Goal: Use online tool/utility: Utilize a website feature to perform a specific function

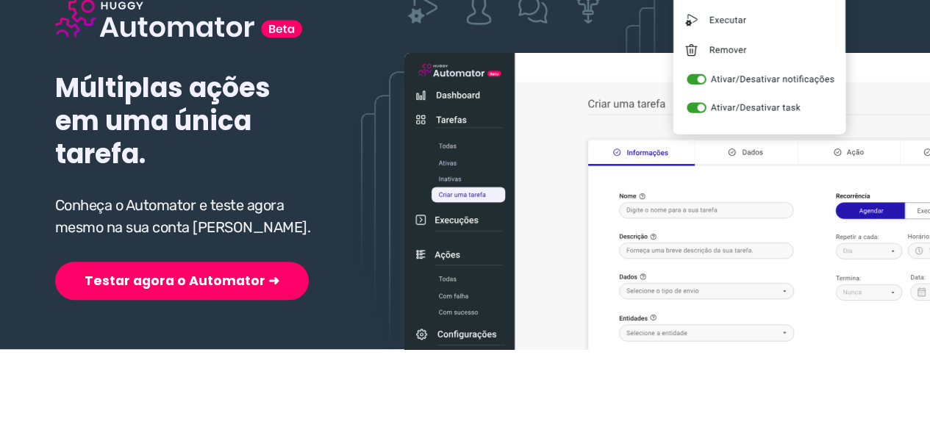
scroll to position [221, 0]
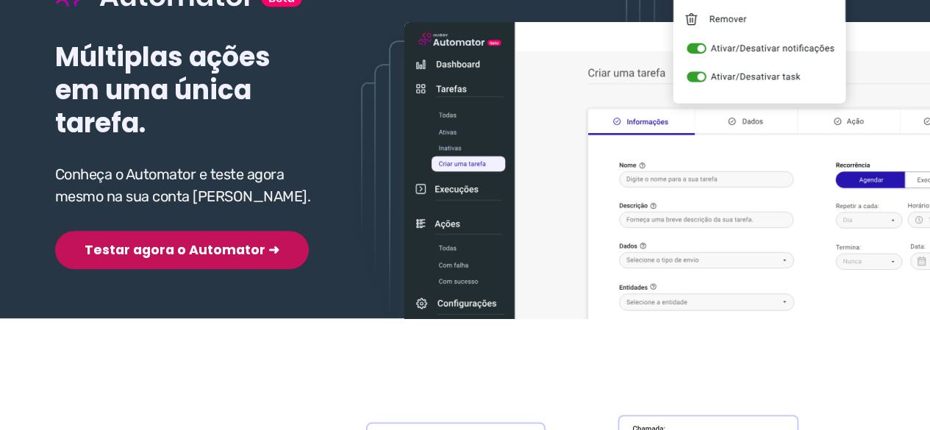
click at [174, 250] on button "Testar agora o Automator ➜" at bounding box center [182, 250] width 254 height 38
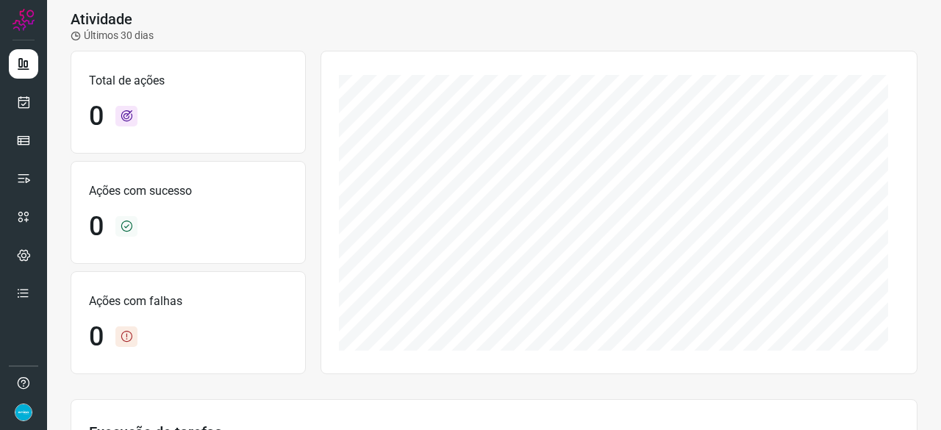
scroll to position [74, 0]
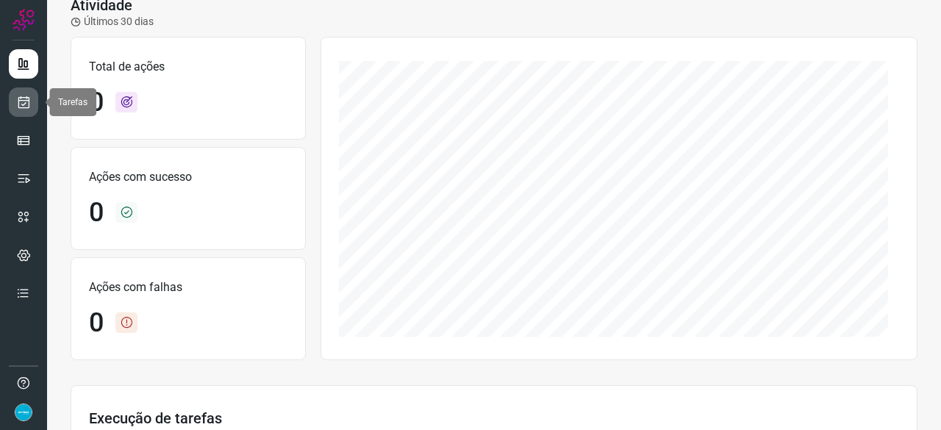
click at [31, 105] on link at bounding box center [23, 101] width 29 height 29
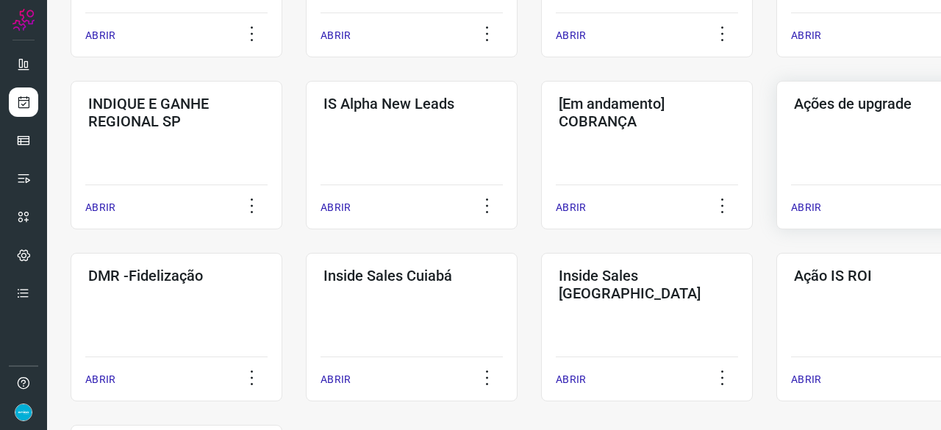
scroll to position [559, 0]
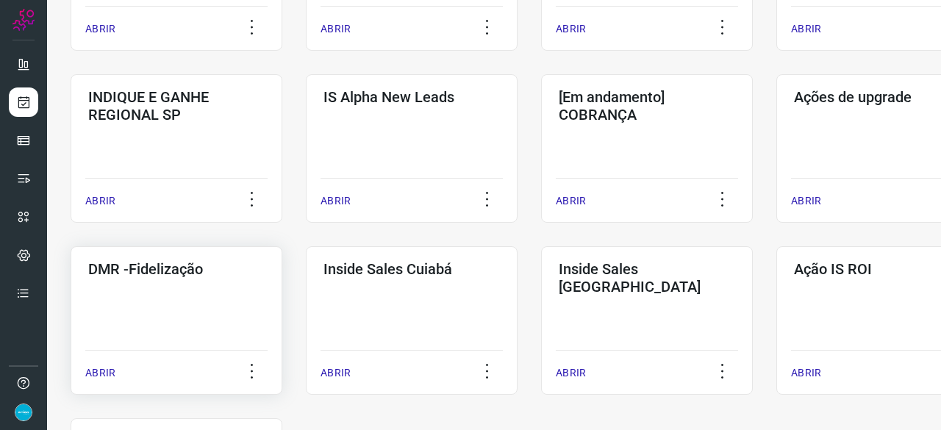
click at [106, 370] on p "ABRIR" at bounding box center [100, 372] width 30 height 15
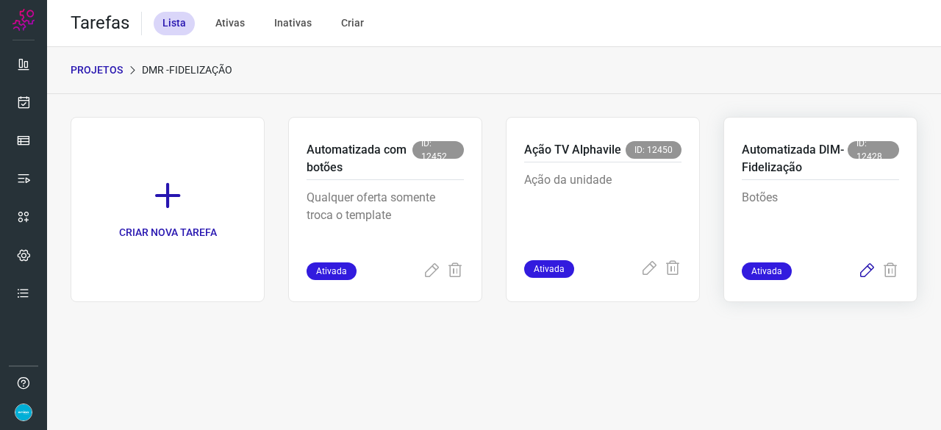
click at [867, 268] on icon at bounding box center [867, 271] width 18 height 18
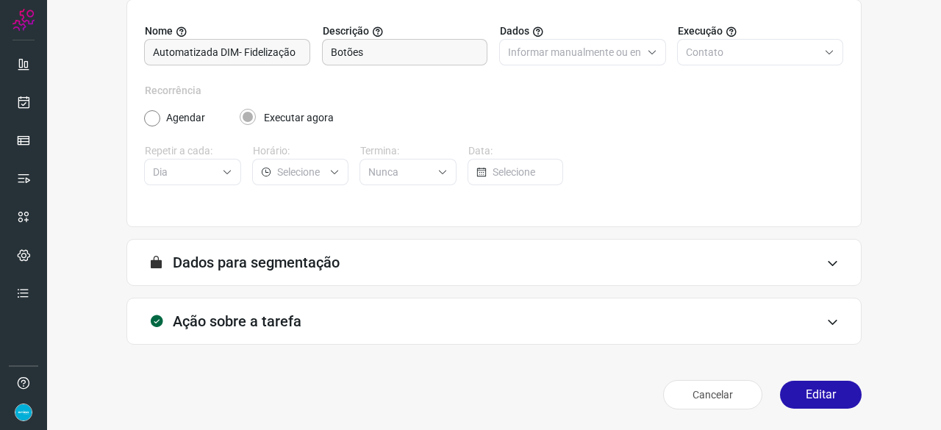
scroll to position [143, 0]
click at [832, 392] on button "Editar" at bounding box center [821, 395] width 82 height 28
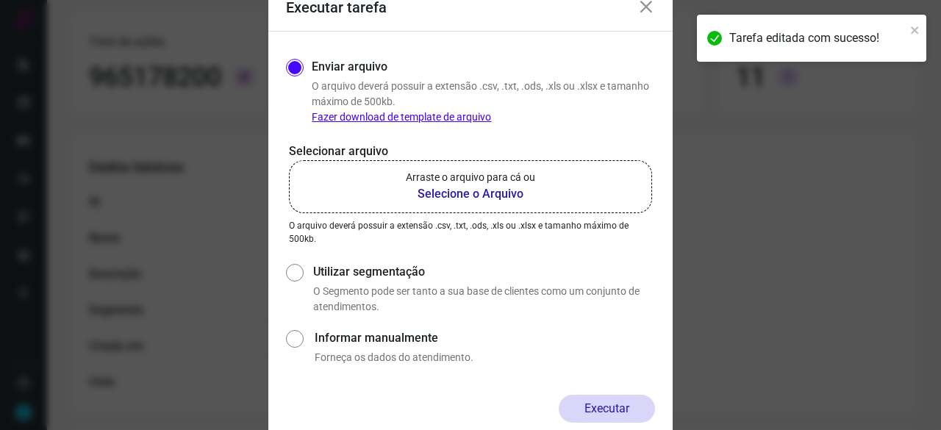
click at [454, 195] on b "Selecione o Arquivo" at bounding box center [470, 194] width 129 height 18
click at [0, 0] on input "Arraste o arquivo para cá ou Selecione o Arquivo" at bounding box center [0, 0] width 0 height 0
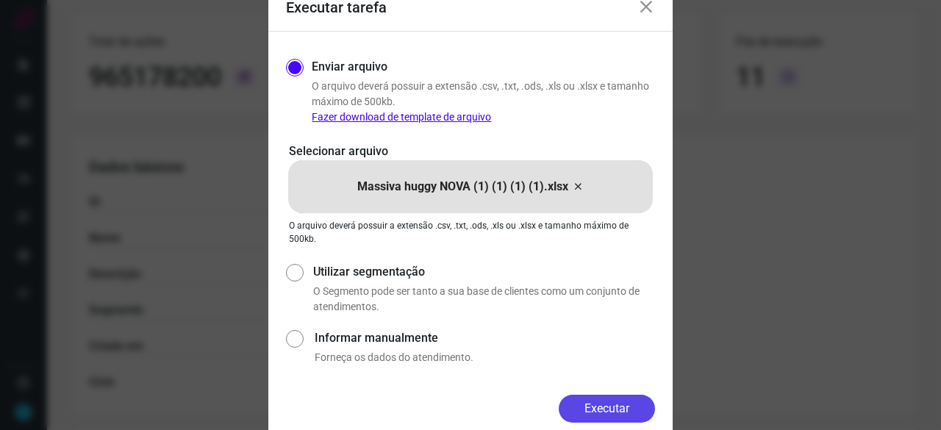
click at [599, 402] on button "Executar" at bounding box center [607, 409] width 96 height 28
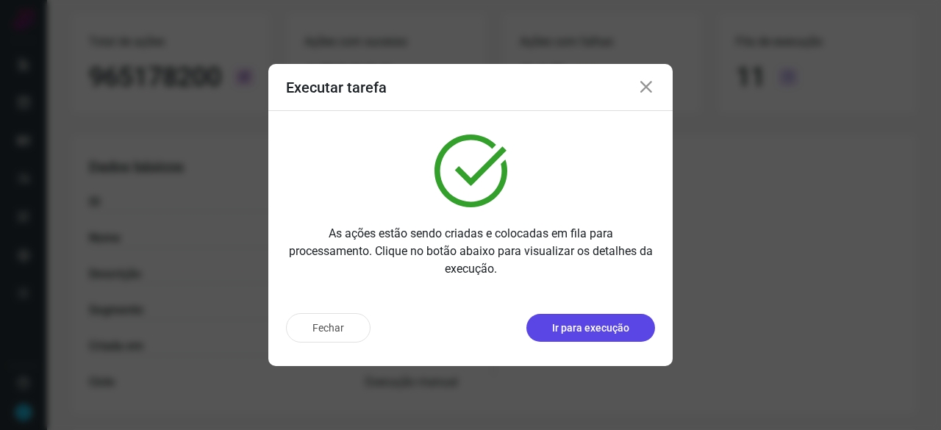
click at [601, 332] on p "Ir para execução" at bounding box center [590, 327] width 77 height 15
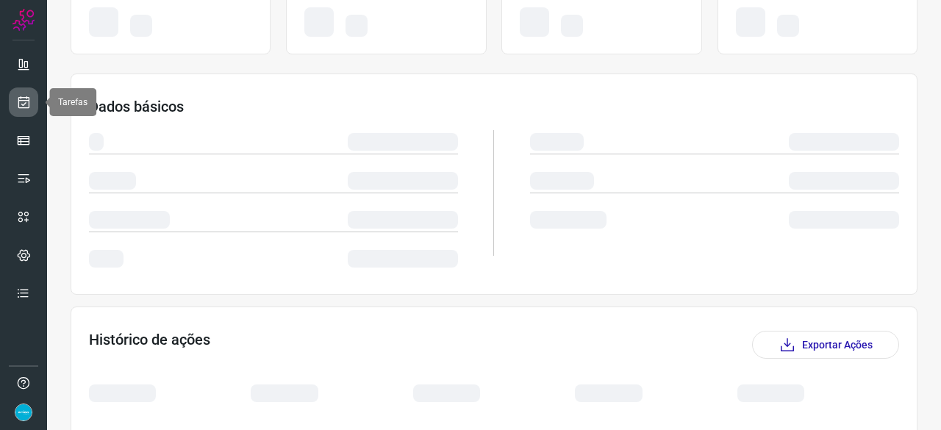
click at [21, 101] on icon at bounding box center [23, 102] width 15 height 15
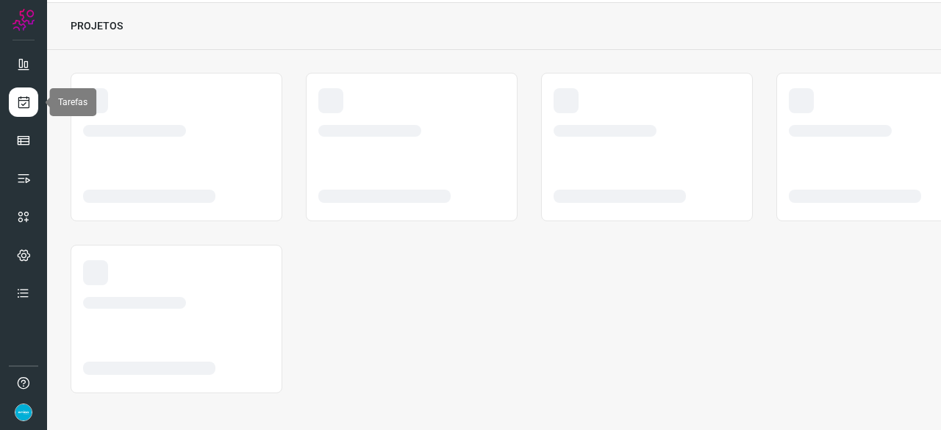
scroll to position [44, 0]
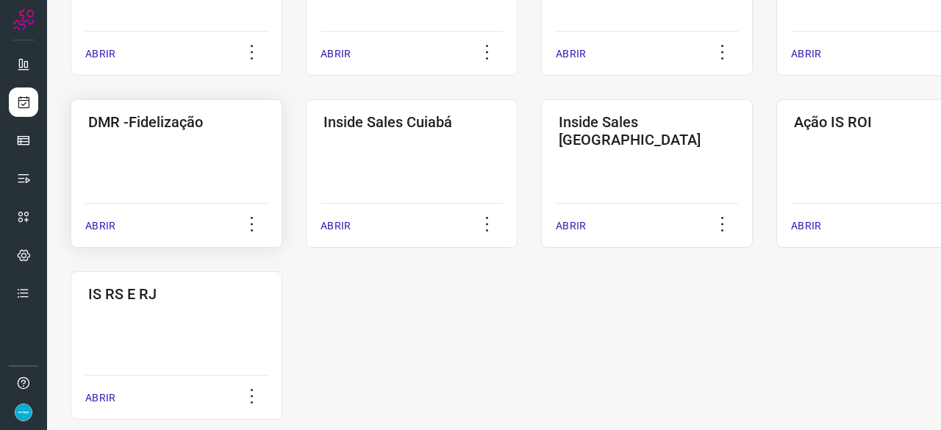
click at [105, 222] on p "ABRIR" at bounding box center [100, 225] width 30 height 15
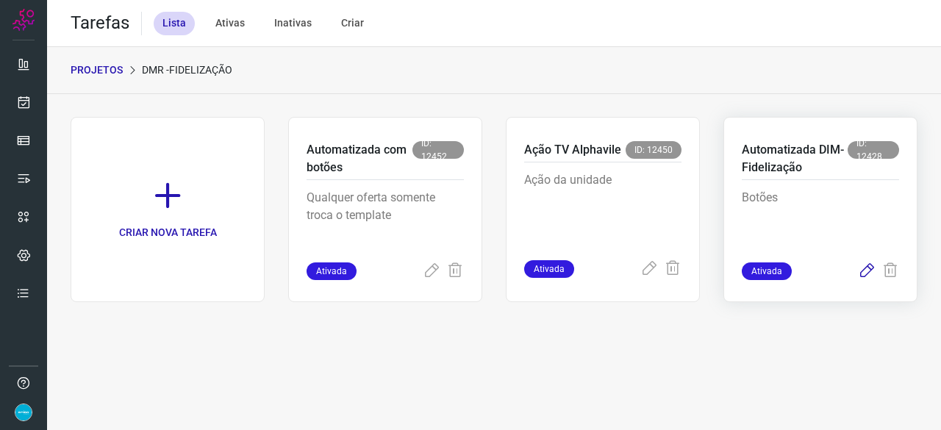
click at [866, 273] on icon at bounding box center [867, 271] width 18 height 18
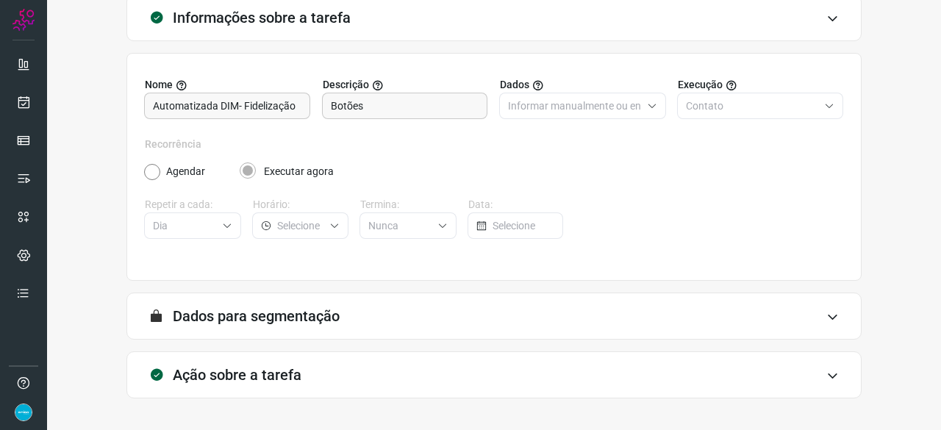
scroll to position [143, 0]
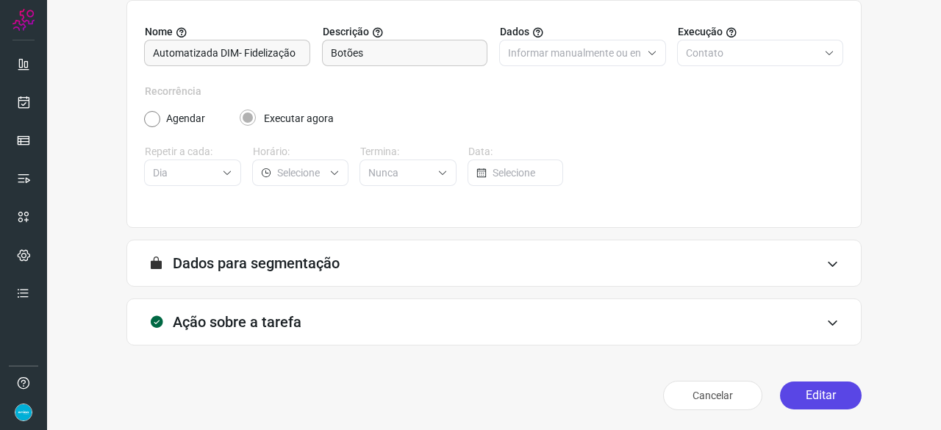
click at [822, 395] on button "Editar" at bounding box center [821, 395] width 82 height 28
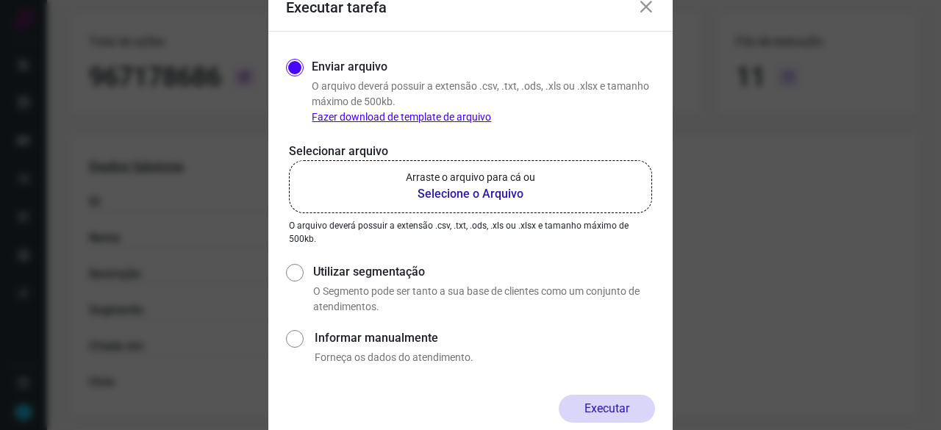
click at [476, 193] on b "Selecione o Arquivo" at bounding box center [470, 194] width 129 height 18
click at [0, 0] on input "Arraste o arquivo para cá ou Selecione o Arquivo" at bounding box center [0, 0] width 0 height 0
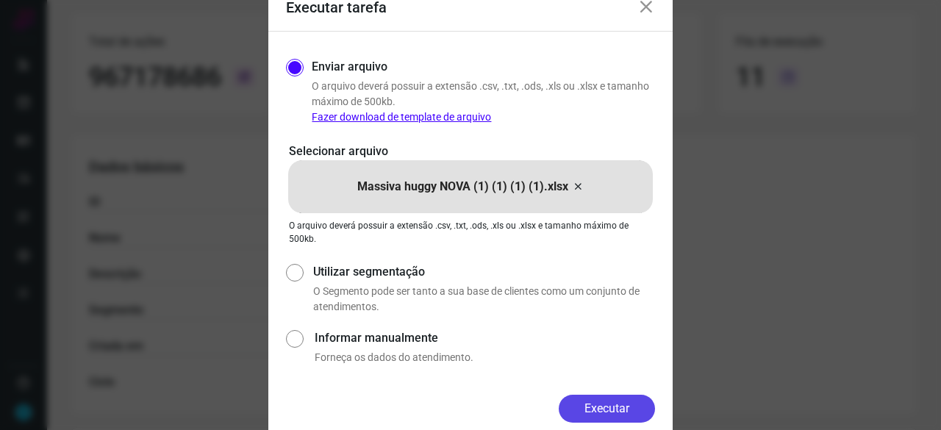
click at [619, 401] on button "Executar" at bounding box center [607, 409] width 96 height 28
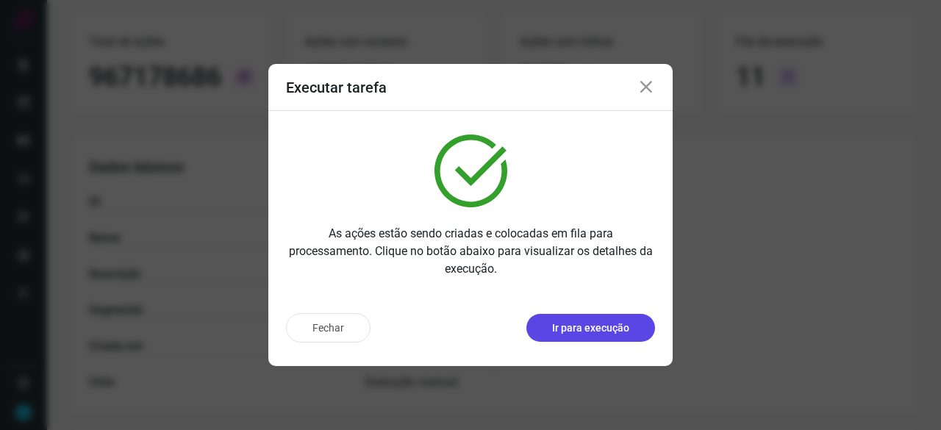
click at [619, 331] on p "Ir para execução" at bounding box center [590, 327] width 77 height 15
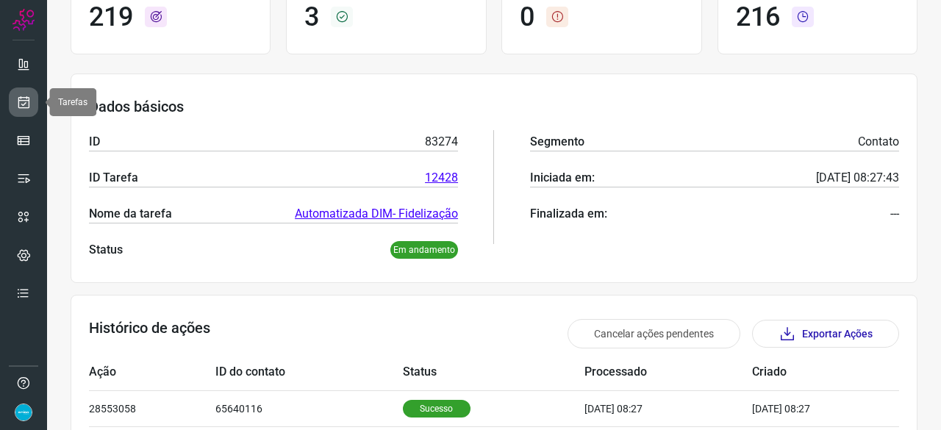
click at [29, 98] on icon at bounding box center [23, 102] width 15 height 15
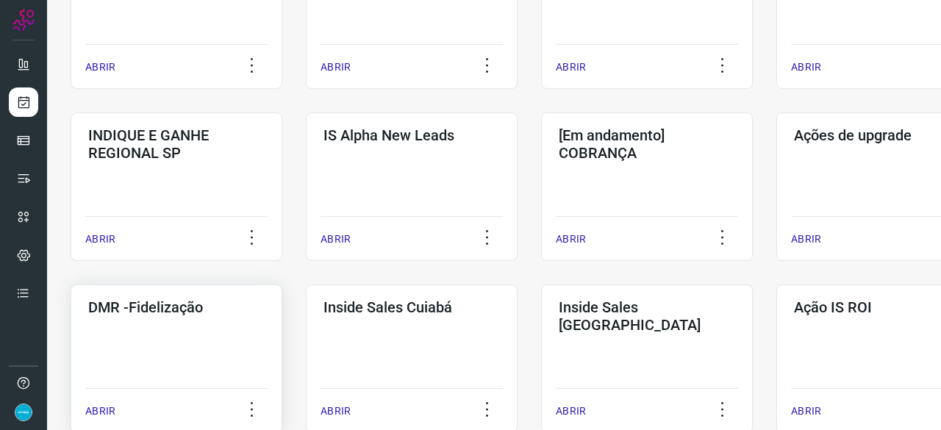
scroll to position [559, 0]
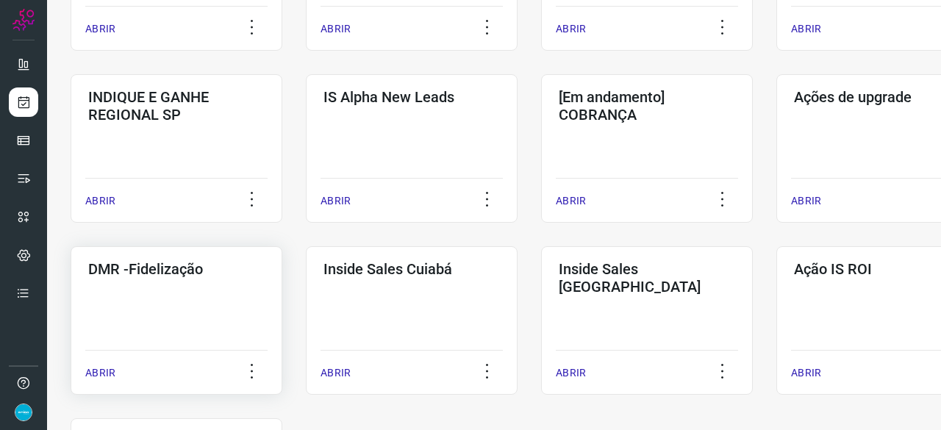
click at [101, 375] on p "ABRIR" at bounding box center [100, 372] width 30 height 15
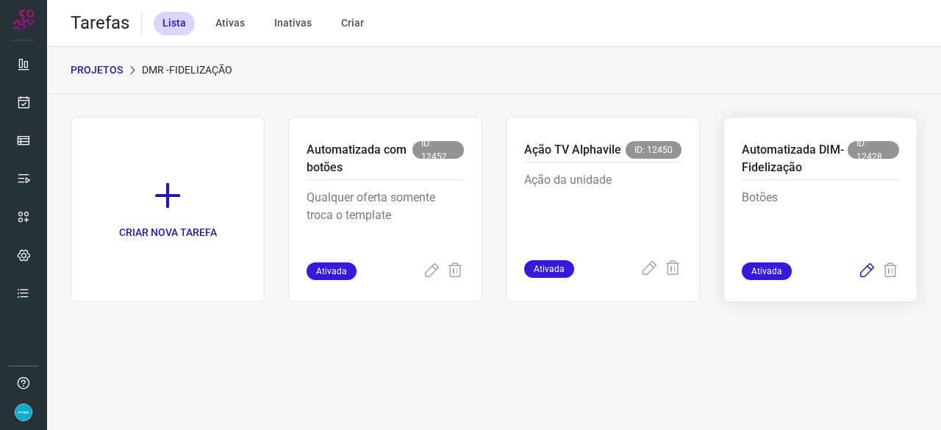
click at [866, 271] on icon at bounding box center [867, 271] width 18 height 18
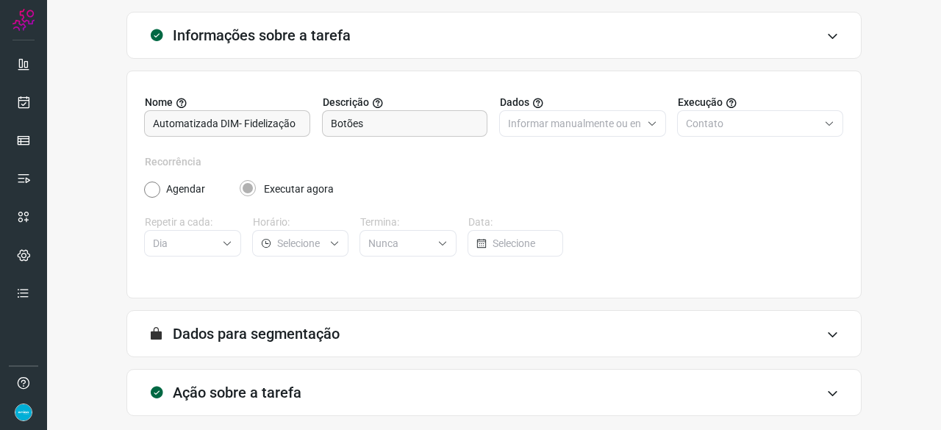
scroll to position [143, 0]
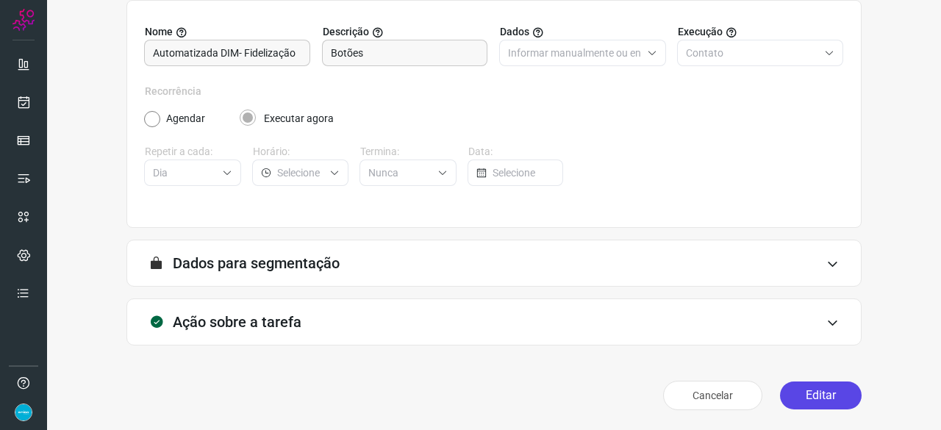
click at [823, 396] on button "Editar" at bounding box center [821, 395] width 82 height 28
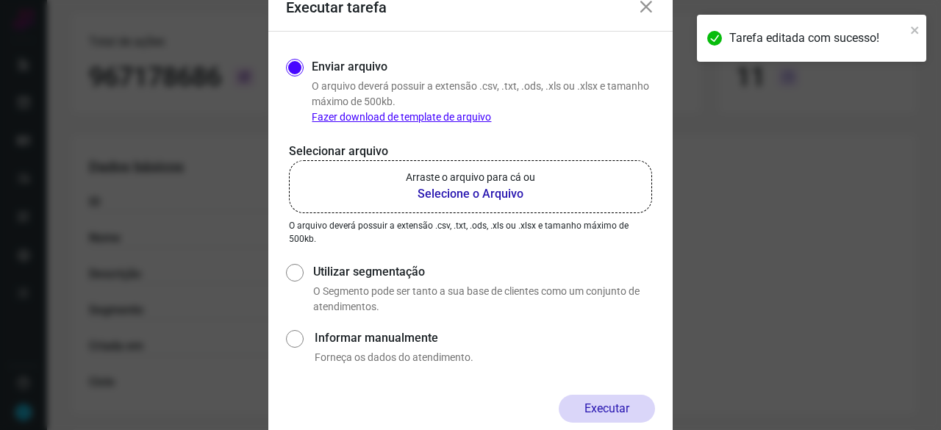
click at [482, 190] on b "Selecione o Arquivo" at bounding box center [470, 194] width 129 height 18
click at [0, 0] on input "Arraste o arquivo para cá ou Selecione o Arquivo" at bounding box center [0, 0] width 0 height 0
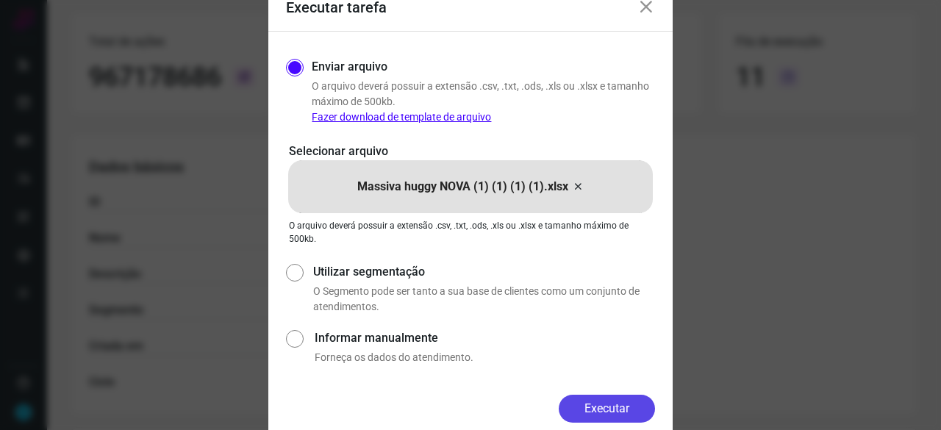
click at [603, 402] on button "Executar" at bounding box center [607, 409] width 96 height 28
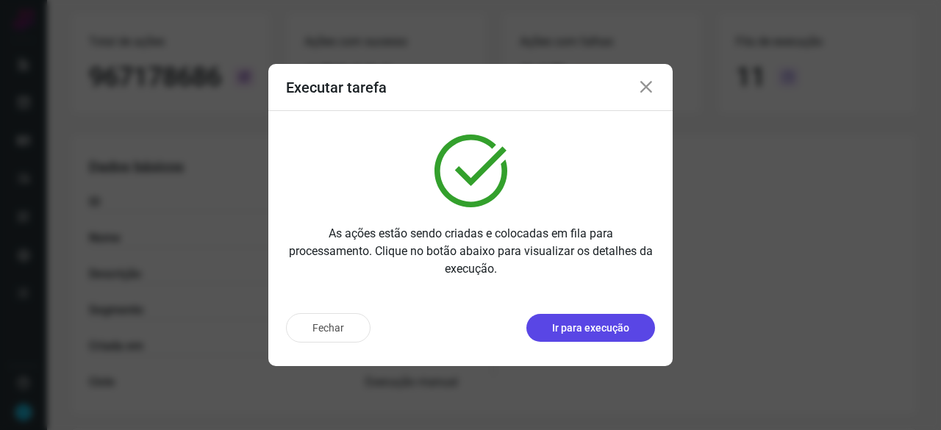
click at [564, 334] on p "Ir para execução" at bounding box center [590, 327] width 77 height 15
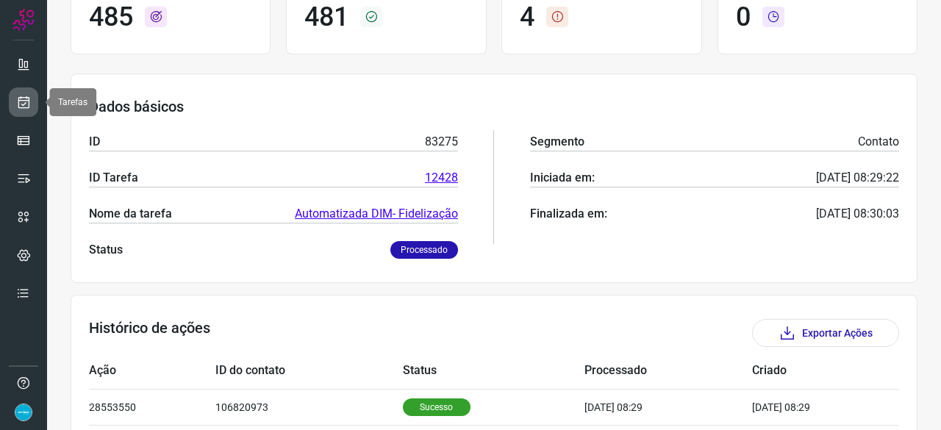
click at [24, 93] on link at bounding box center [23, 101] width 29 height 29
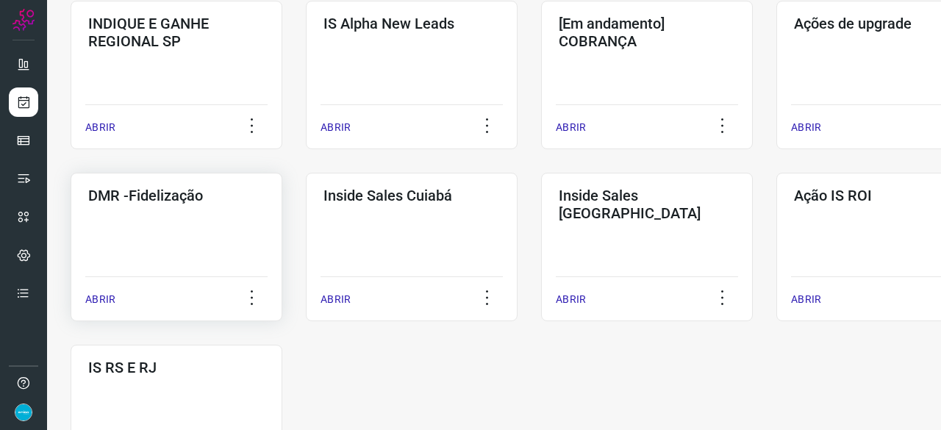
click at [107, 302] on p "ABRIR" at bounding box center [100, 299] width 30 height 15
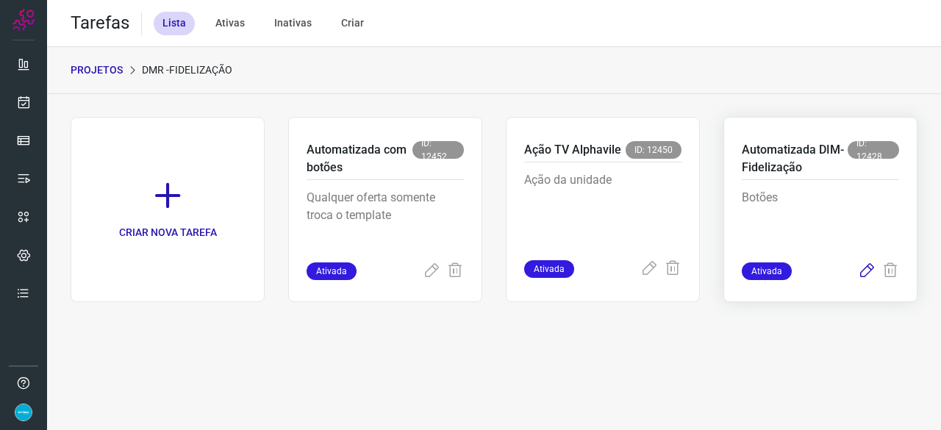
click at [867, 270] on icon at bounding box center [867, 271] width 18 height 18
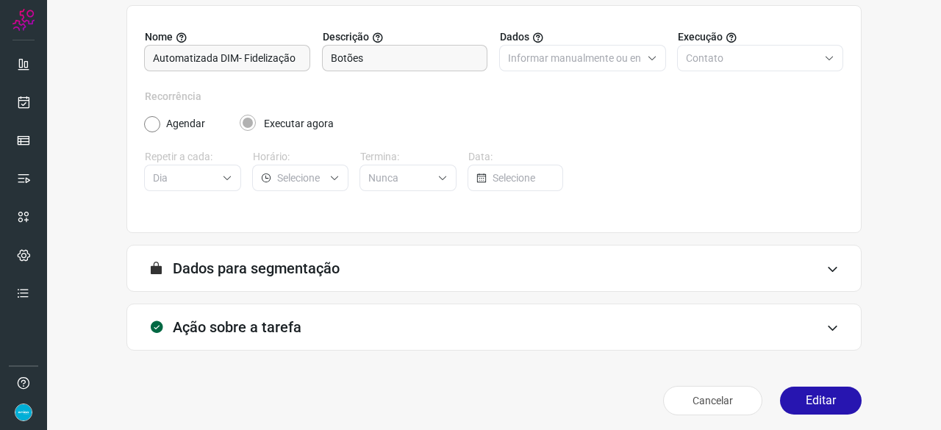
scroll to position [143, 0]
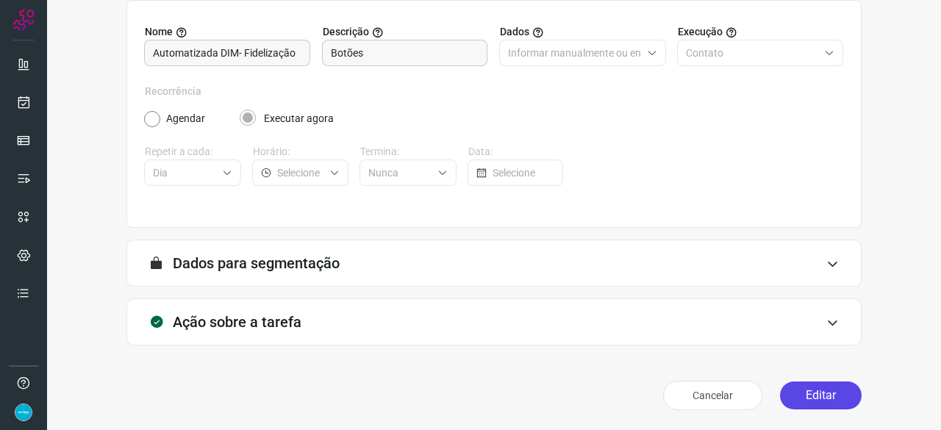
click at [825, 392] on button "Editar" at bounding box center [821, 395] width 82 height 28
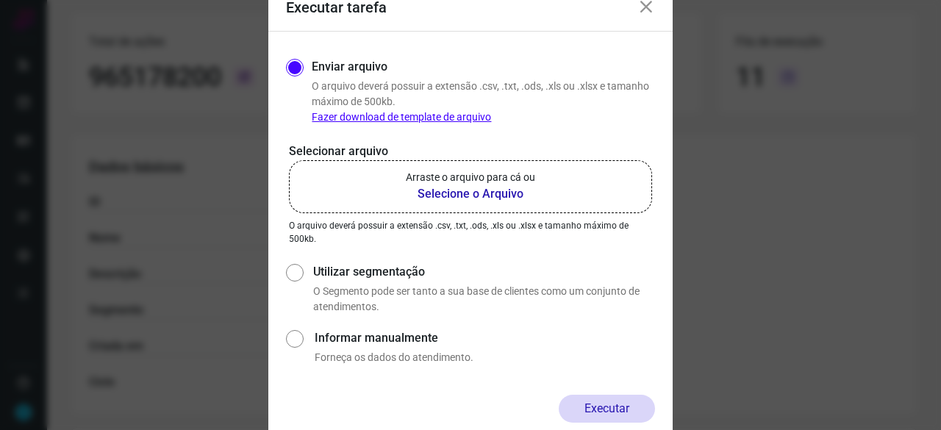
click at [462, 196] on b "Selecione o Arquivo" at bounding box center [470, 194] width 129 height 18
click at [0, 0] on input "Arraste o arquivo para cá ou Selecione o Arquivo" at bounding box center [0, 0] width 0 height 0
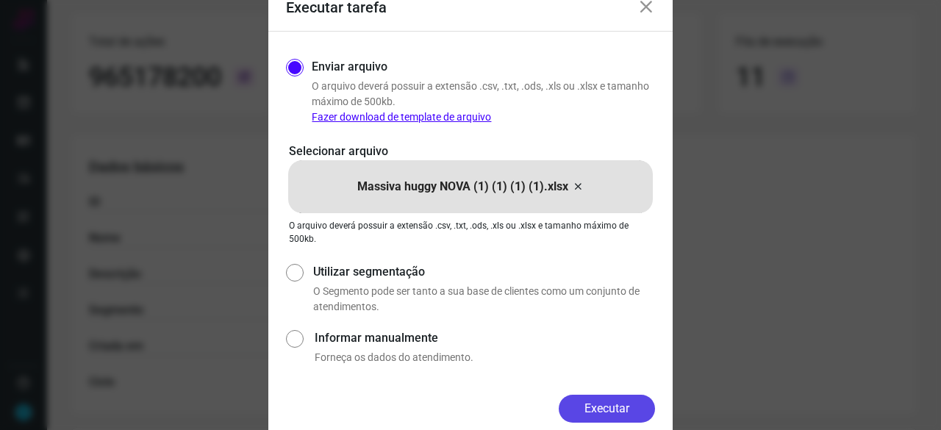
click at [607, 403] on button "Executar" at bounding box center [607, 409] width 96 height 28
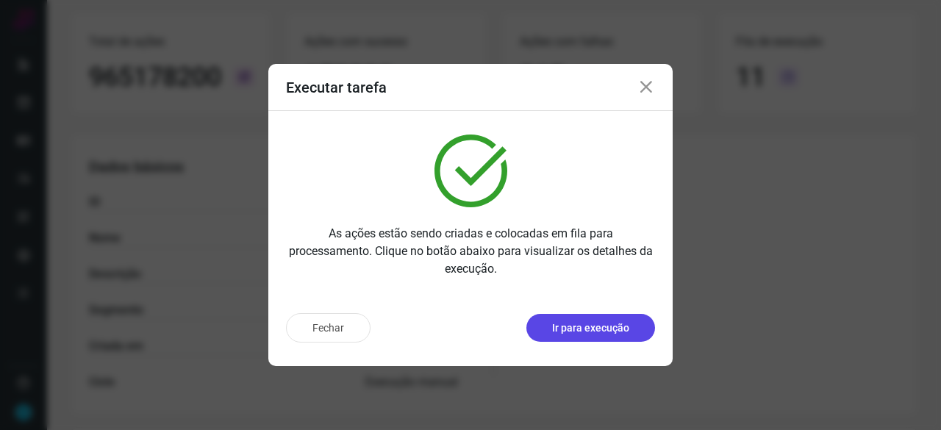
click at [584, 325] on p "Ir para execução" at bounding box center [590, 327] width 77 height 15
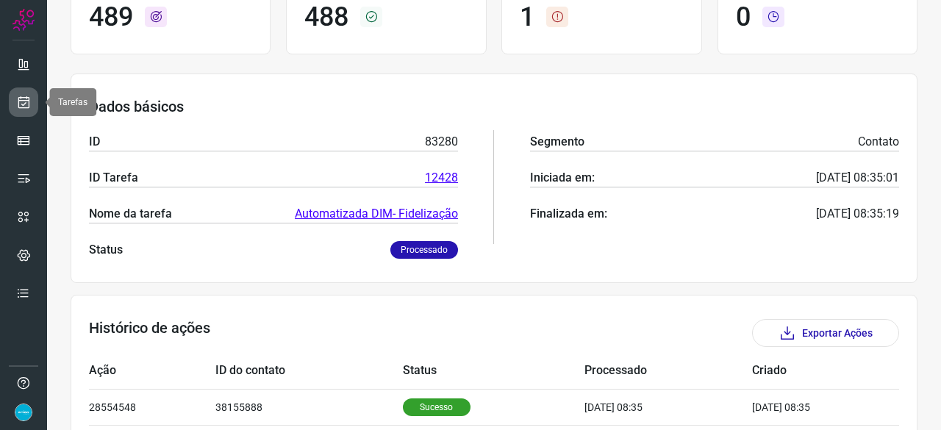
click at [26, 101] on icon at bounding box center [23, 102] width 15 height 15
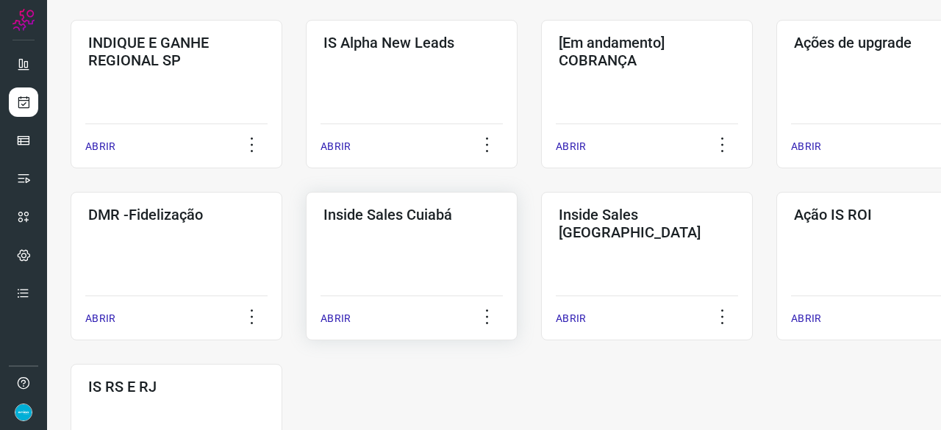
scroll to position [706, 0]
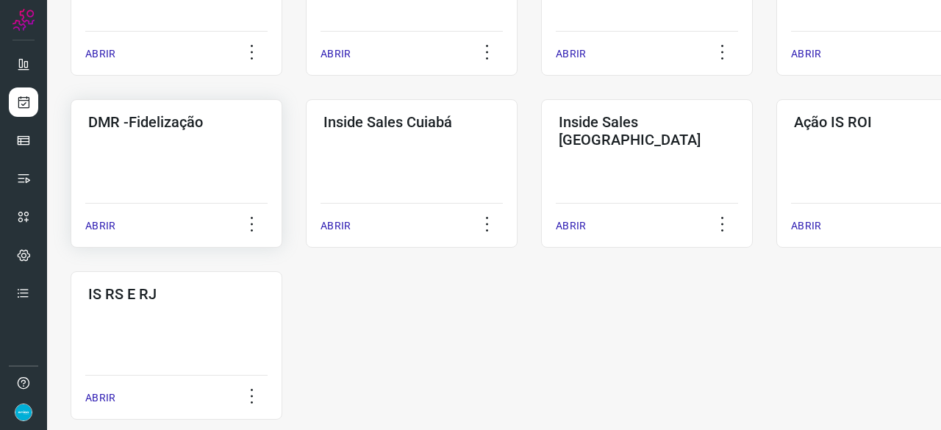
click at [98, 223] on p "ABRIR" at bounding box center [100, 225] width 30 height 15
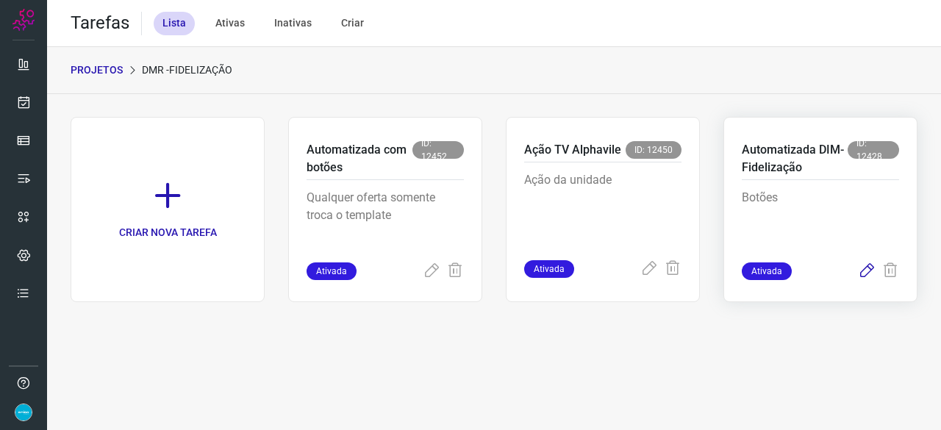
click at [864, 267] on icon at bounding box center [867, 271] width 18 height 18
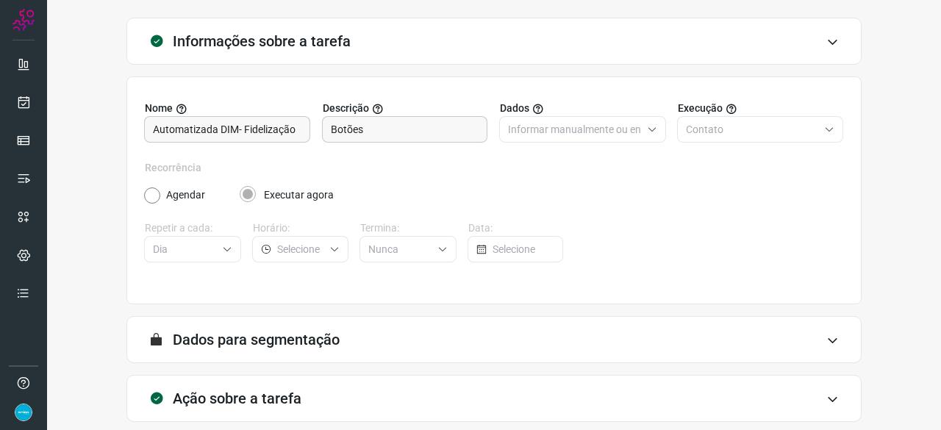
scroll to position [143, 0]
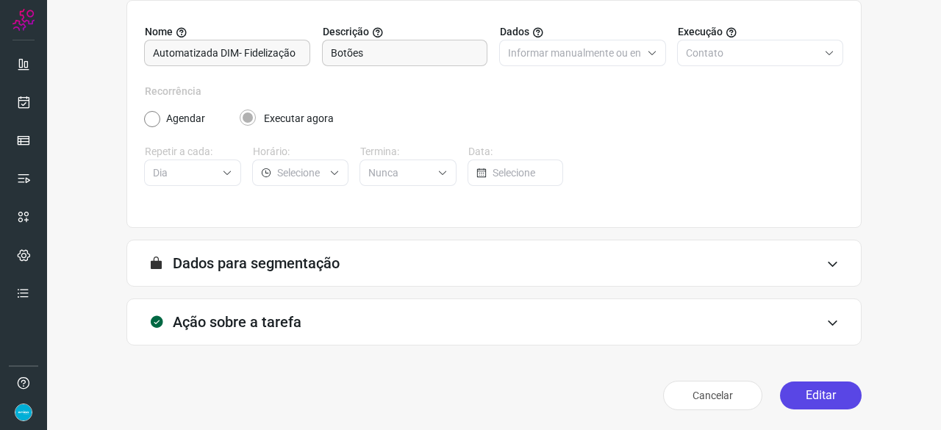
click at [828, 399] on button "Editar" at bounding box center [821, 395] width 82 height 28
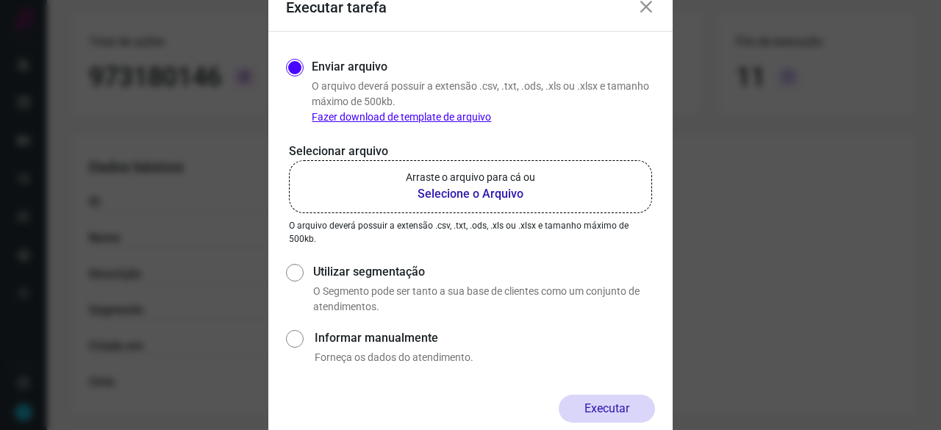
click at [463, 197] on b "Selecione o Arquivo" at bounding box center [470, 194] width 129 height 18
click at [0, 0] on input "Arraste o arquivo para cá ou Selecione o Arquivo" at bounding box center [0, 0] width 0 height 0
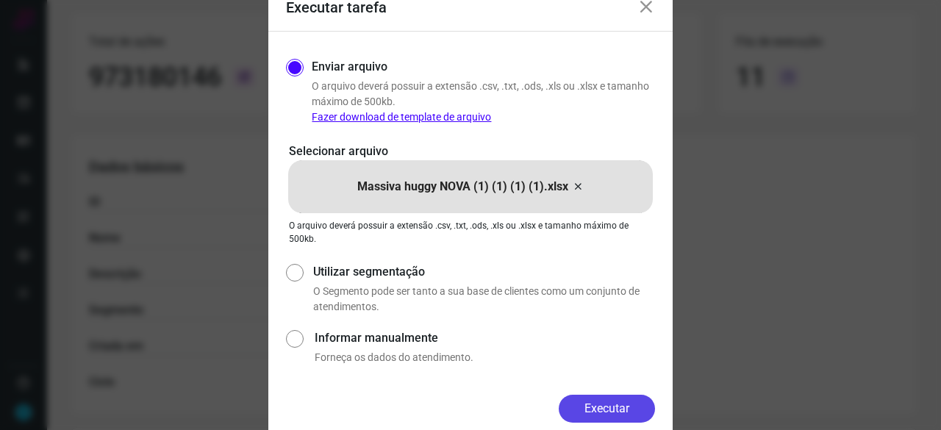
click at [604, 398] on button "Executar" at bounding box center [607, 409] width 96 height 28
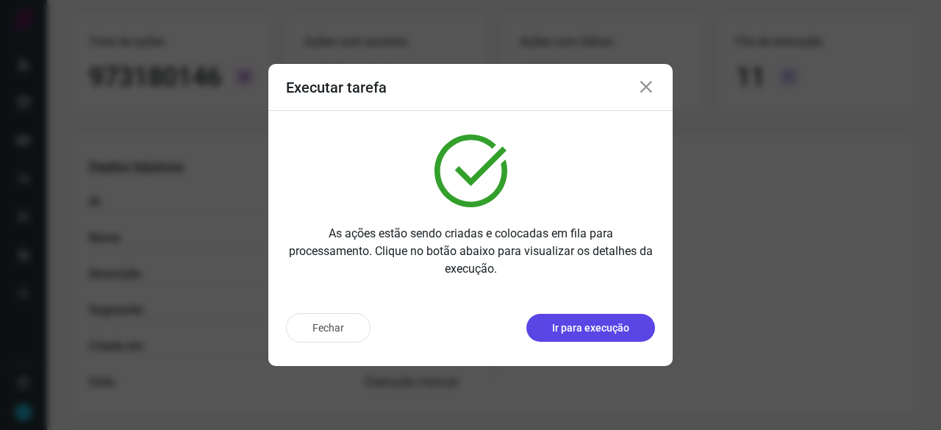
click at [608, 327] on p "Ir para execução" at bounding box center [590, 327] width 77 height 15
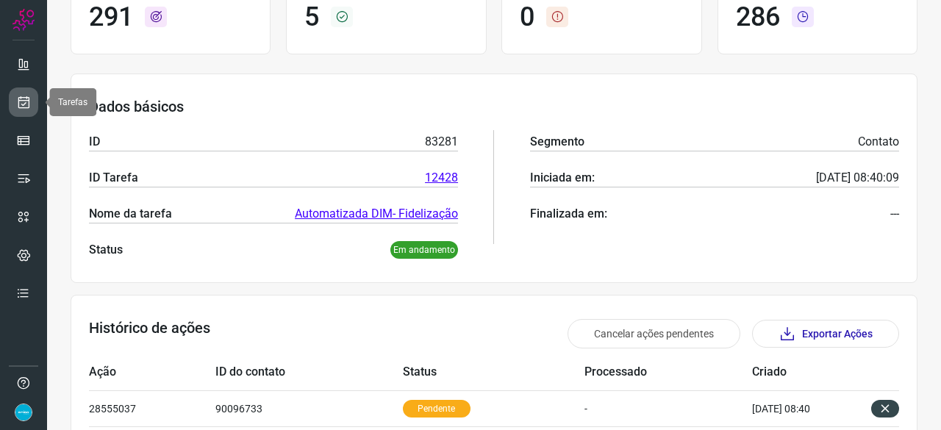
click at [21, 108] on icon at bounding box center [23, 102] width 15 height 15
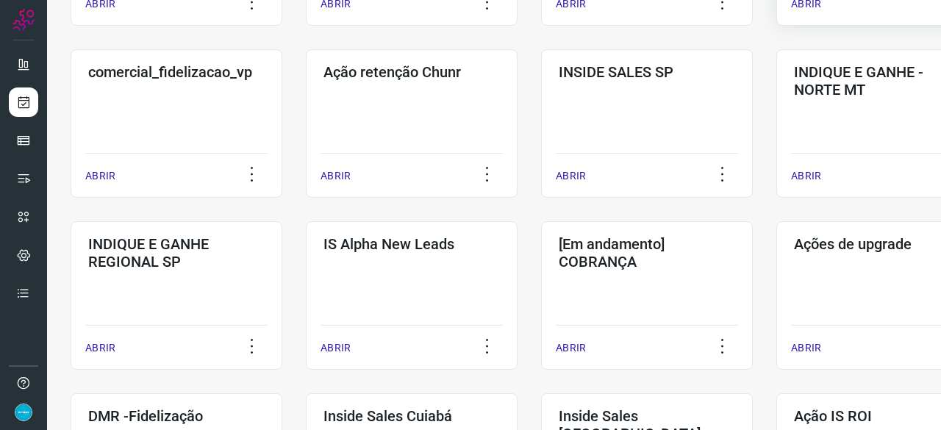
scroll to position [559, 0]
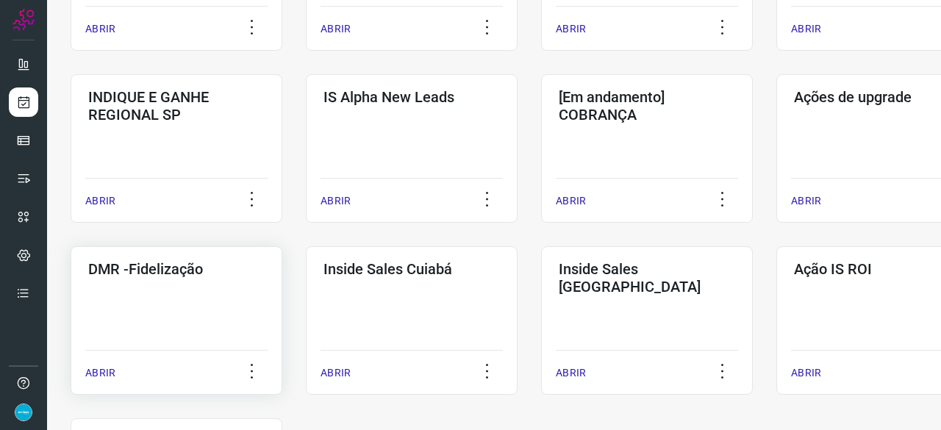
click at [111, 372] on p "ABRIR" at bounding box center [100, 372] width 30 height 15
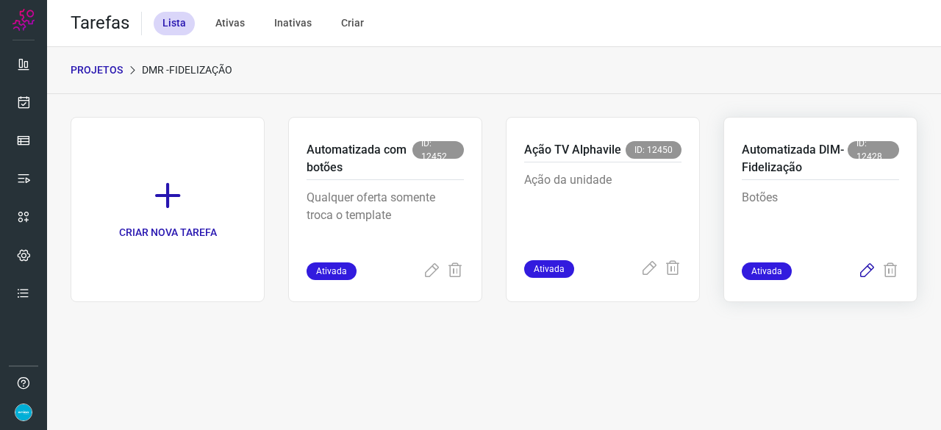
click at [867, 268] on icon at bounding box center [867, 271] width 18 height 18
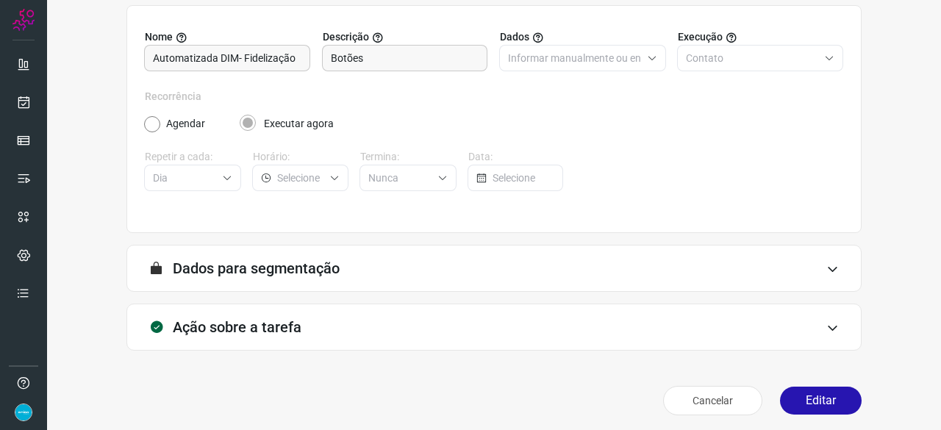
scroll to position [143, 0]
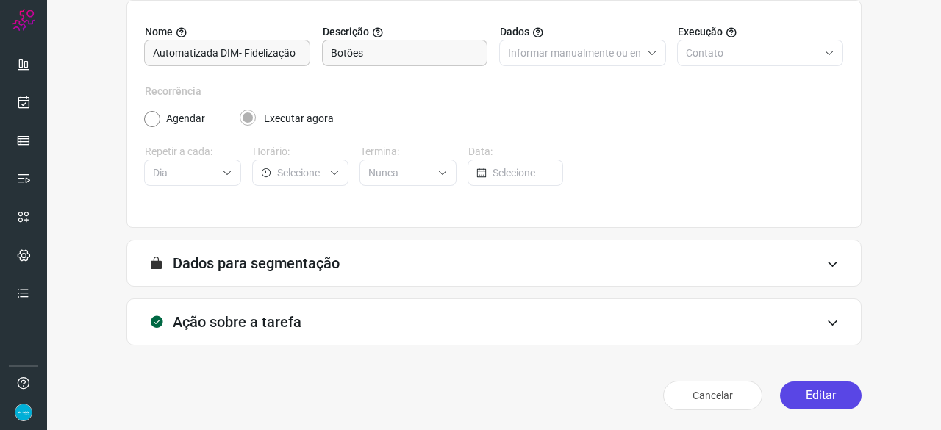
click at [822, 398] on button "Editar" at bounding box center [821, 395] width 82 height 28
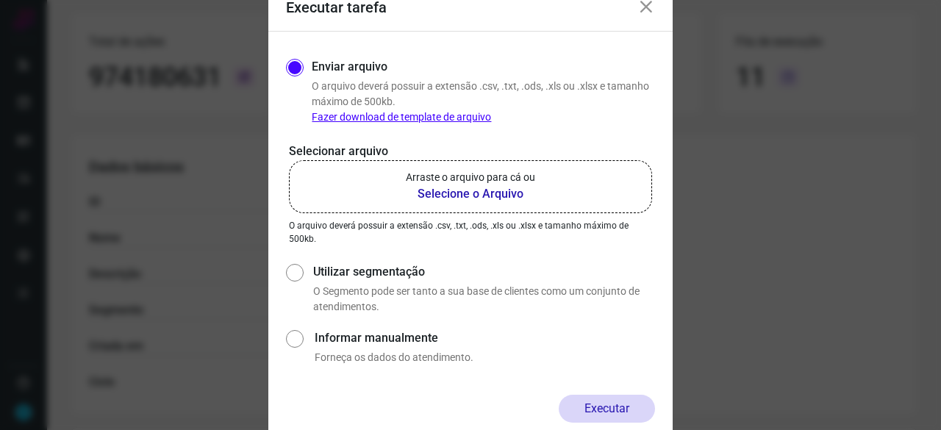
click at [448, 193] on b "Selecione o Arquivo" at bounding box center [470, 194] width 129 height 18
click at [0, 0] on input "Arraste o arquivo para cá ou Selecione o Arquivo" at bounding box center [0, 0] width 0 height 0
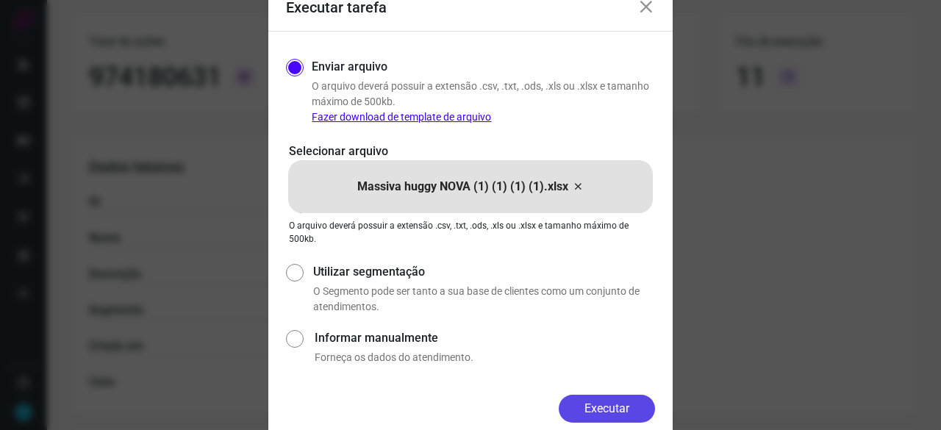
click at [609, 401] on button "Executar" at bounding box center [607, 409] width 96 height 28
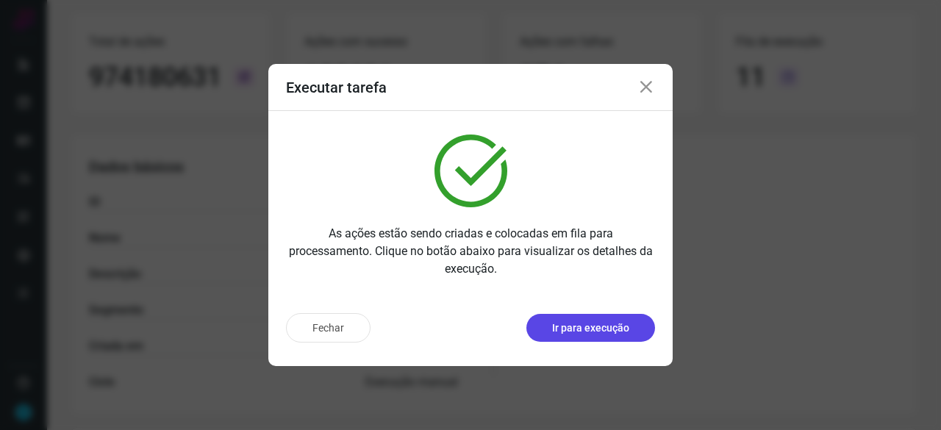
click at [592, 328] on p "Ir para execução" at bounding box center [590, 327] width 77 height 15
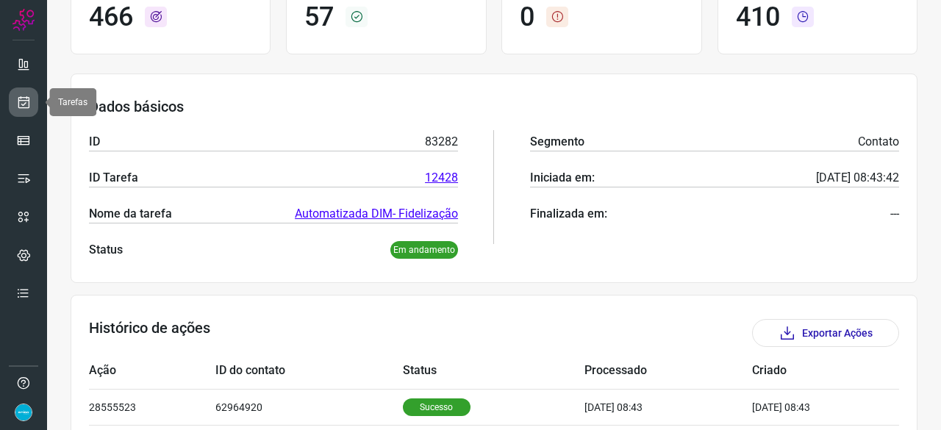
click at [24, 101] on icon at bounding box center [23, 102] width 15 height 15
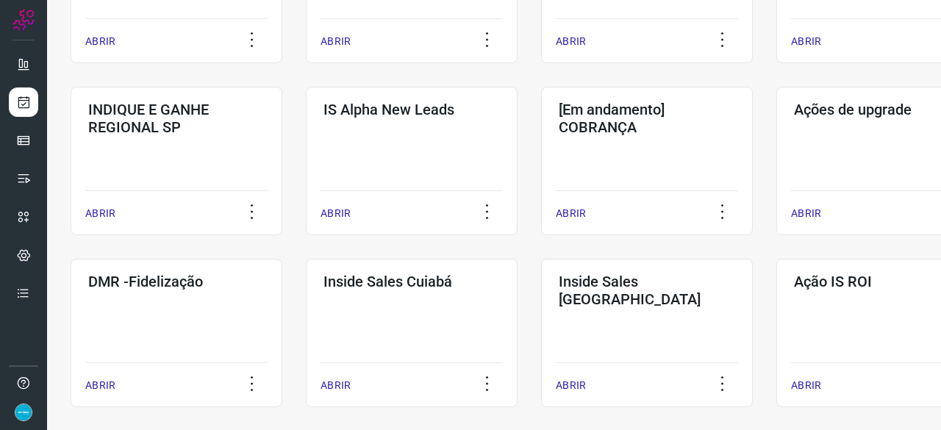
scroll to position [632, 0]
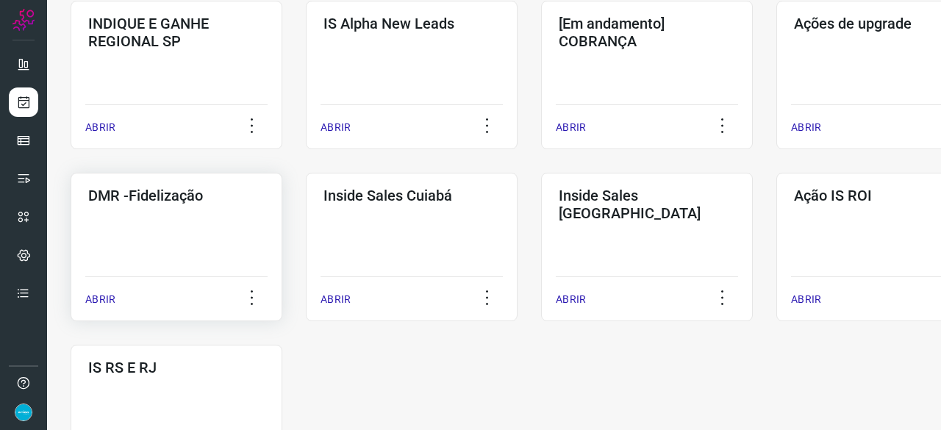
click at [110, 298] on p "ABRIR" at bounding box center [100, 299] width 30 height 15
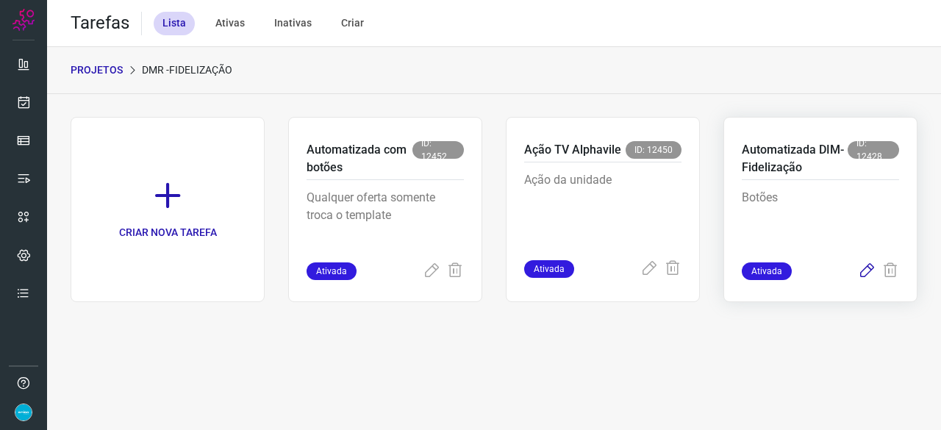
click at [868, 268] on icon at bounding box center [867, 271] width 18 height 18
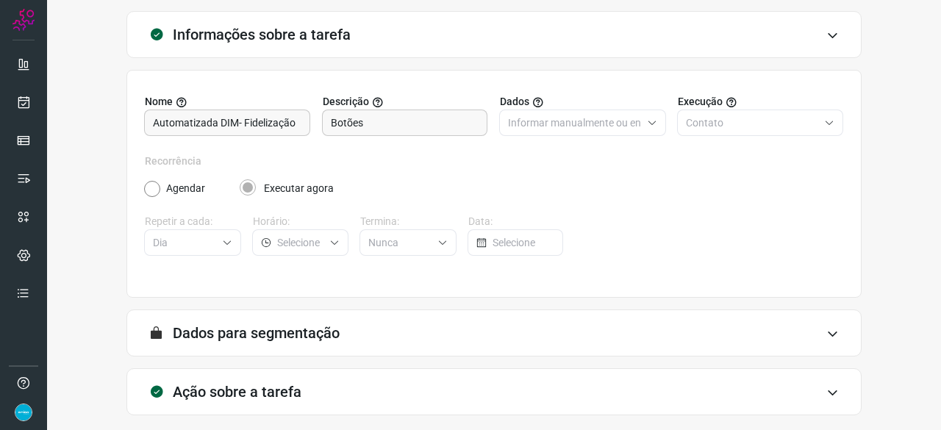
scroll to position [143, 0]
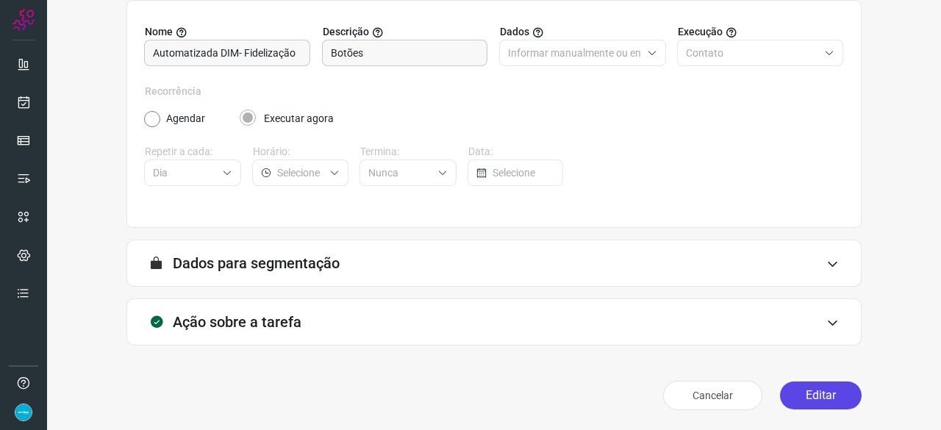
click at [800, 394] on button "Editar" at bounding box center [821, 395] width 82 height 28
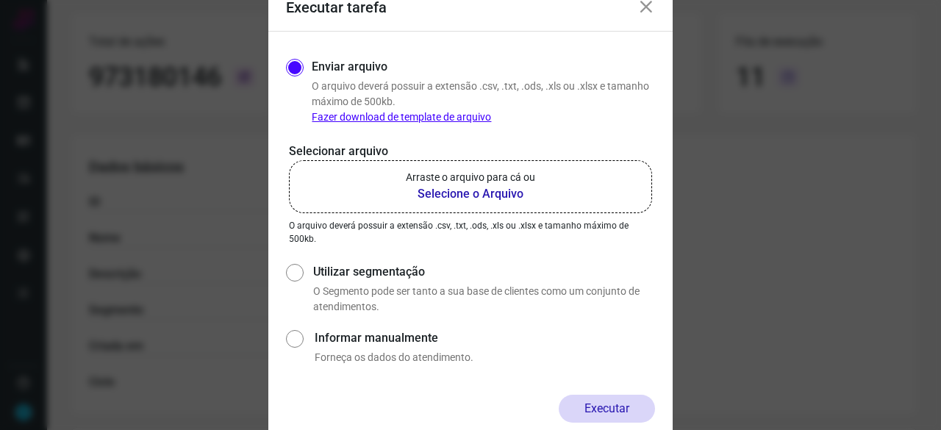
click at [465, 194] on b "Selecione o Arquivo" at bounding box center [470, 194] width 129 height 18
click at [0, 0] on input "Arraste o arquivo para cá ou Selecione o Arquivo" at bounding box center [0, 0] width 0 height 0
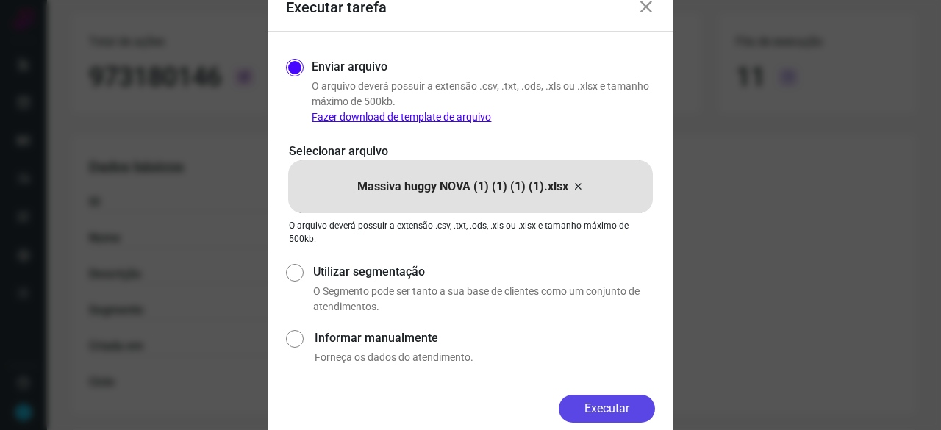
click at [632, 406] on button "Executar" at bounding box center [607, 409] width 96 height 28
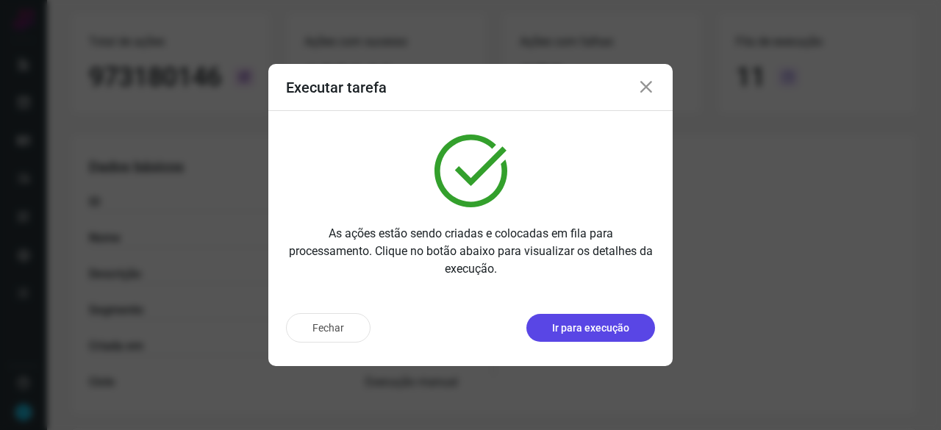
click at [625, 327] on p "Ir para execução" at bounding box center [590, 327] width 77 height 15
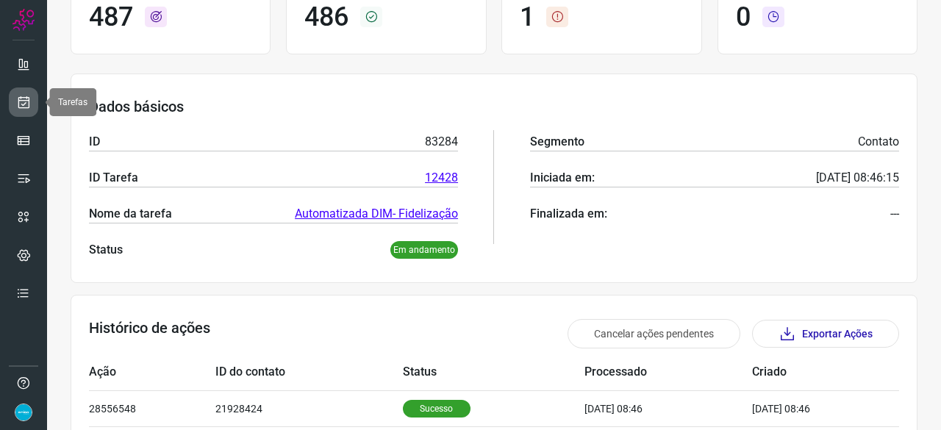
click at [22, 101] on icon at bounding box center [23, 102] width 15 height 15
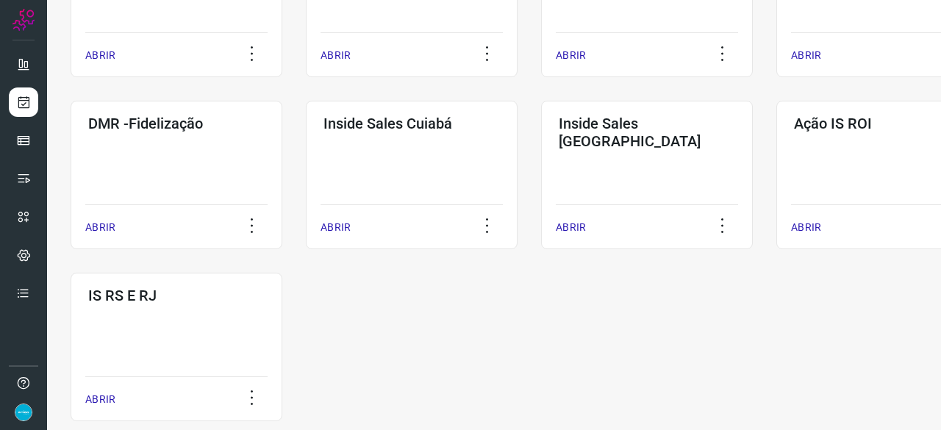
scroll to position [706, 0]
click at [107, 221] on p "ABRIR" at bounding box center [100, 225] width 30 height 15
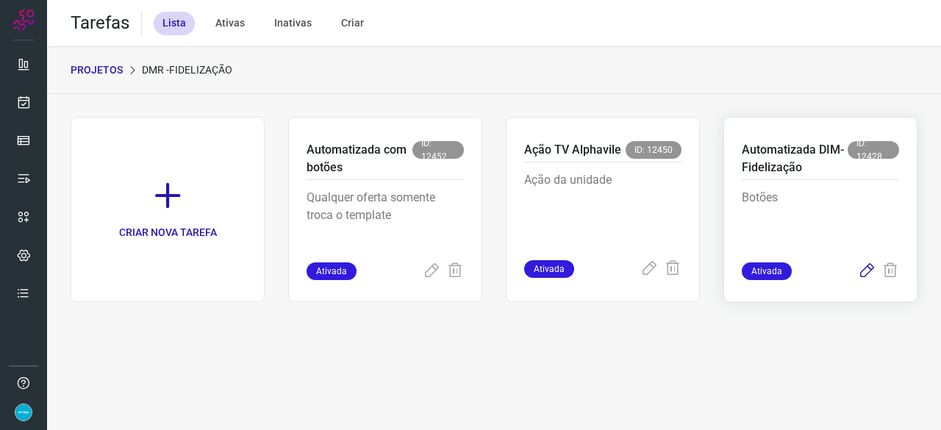
click at [864, 266] on icon at bounding box center [867, 271] width 18 height 18
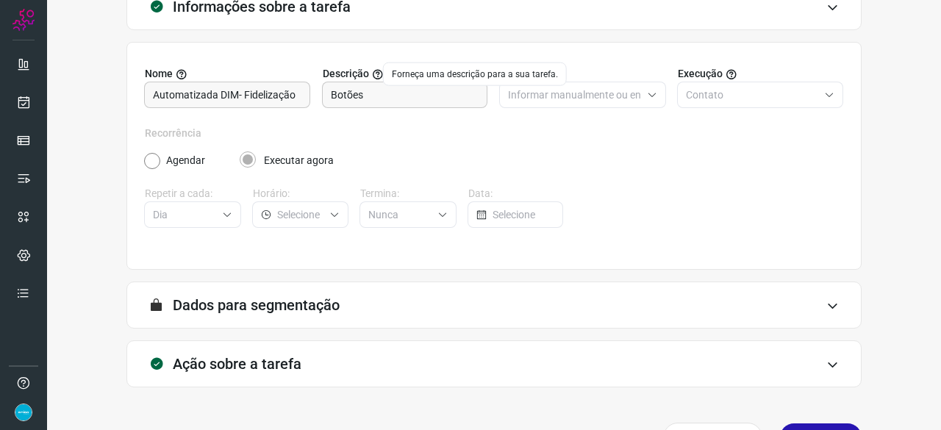
scroll to position [143, 0]
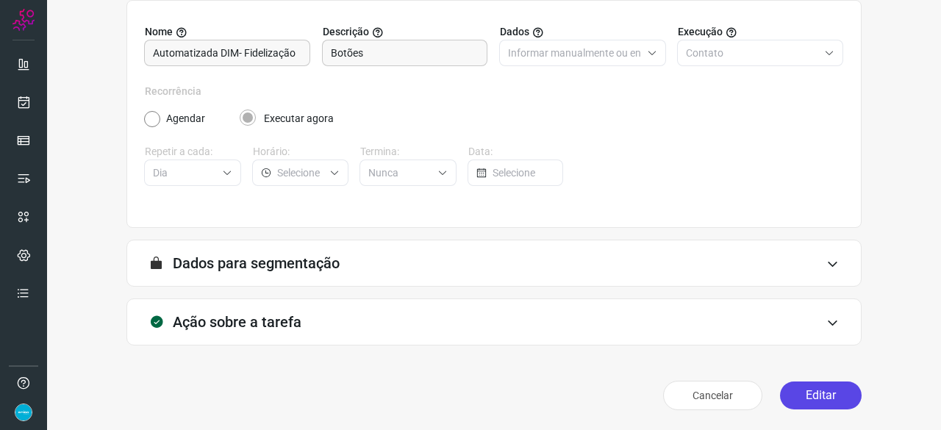
click at [810, 404] on button "Editar" at bounding box center [821, 395] width 82 height 28
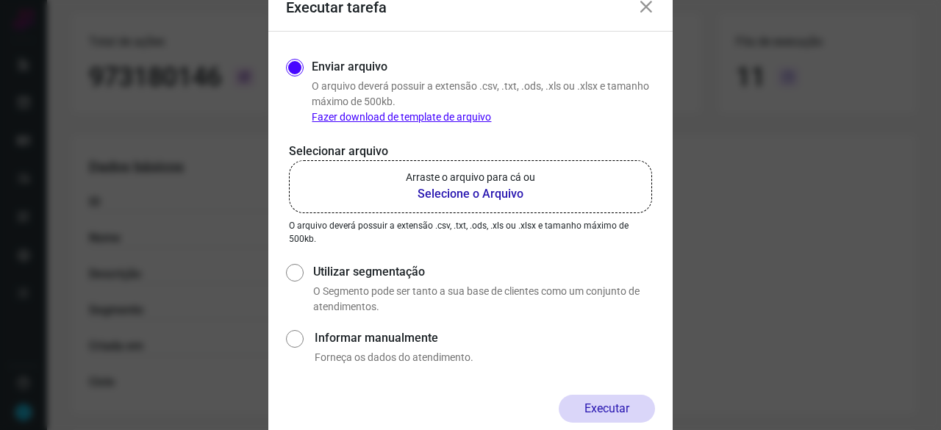
click at [481, 196] on b "Selecione o Arquivo" at bounding box center [470, 194] width 129 height 18
click at [0, 0] on input "Arraste o arquivo para cá ou Selecione o Arquivo" at bounding box center [0, 0] width 0 height 0
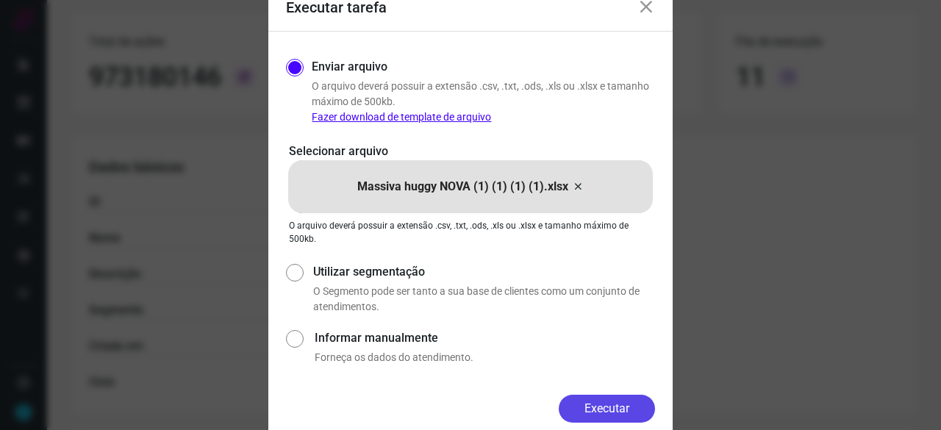
click at [594, 408] on button "Executar" at bounding box center [607, 409] width 96 height 28
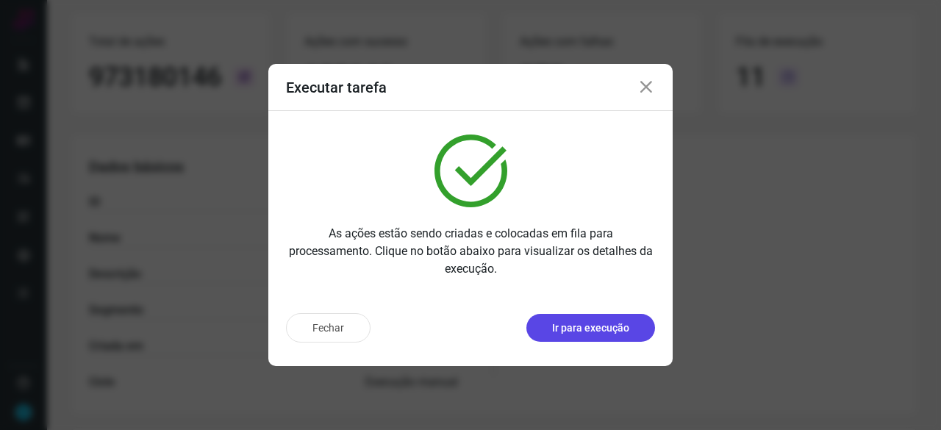
click at [547, 325] on button "Ir para execução" at bounding box center [590, 328] width 129 height 28
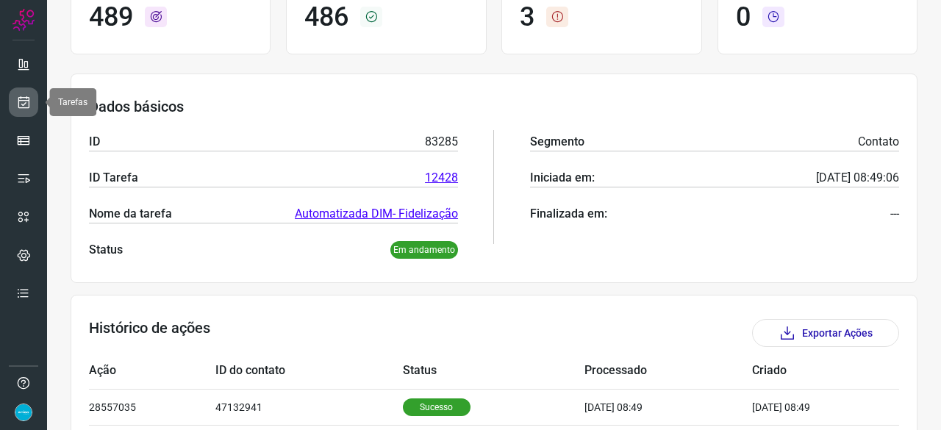
click at [30, 99] on icon at bounding box center [23, 102] width 15 height 15
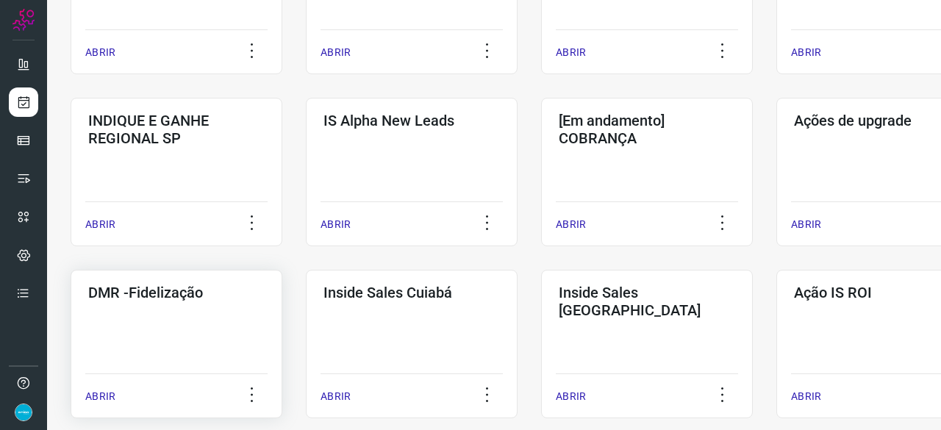
scroll to position [559, 0]
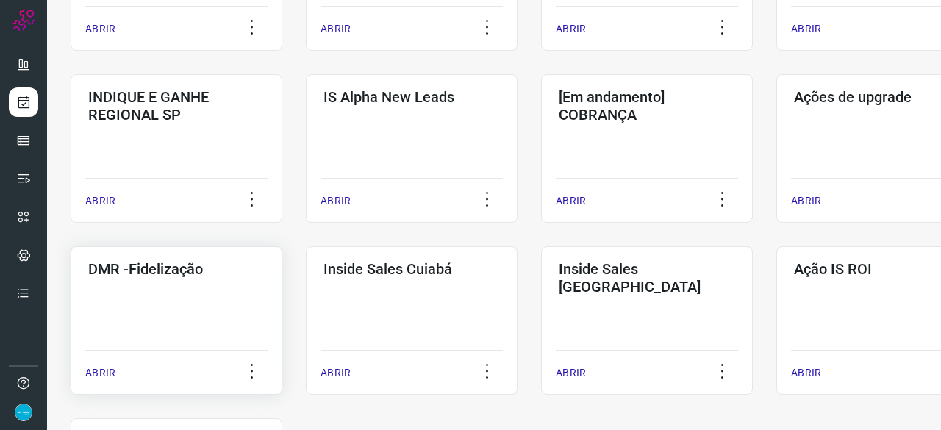
click at [96, 370] on p "ABRIR" at bounding box center [100, 372] width 30 height 15
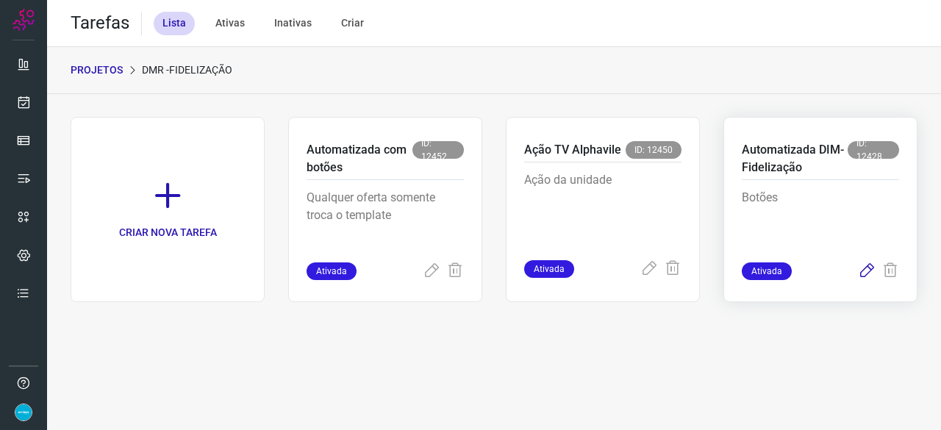
click at [869, 268] on icon at bounding box center [867, 271] width 18 height 18
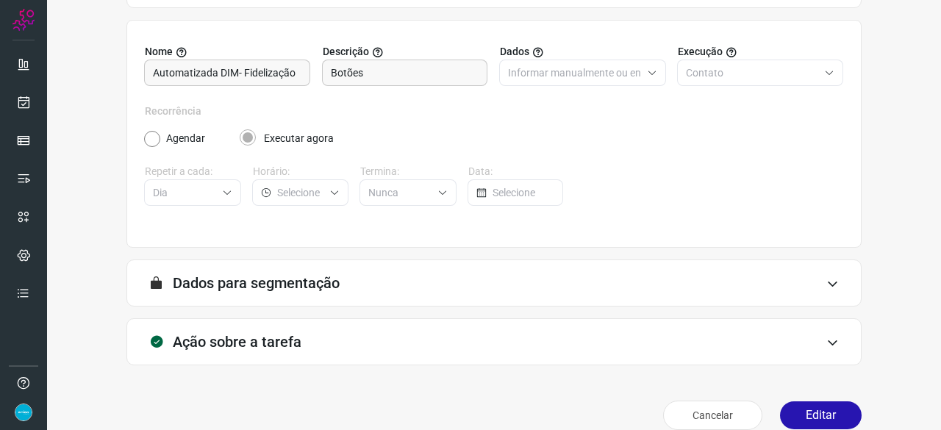
scroll to position [143, 0]
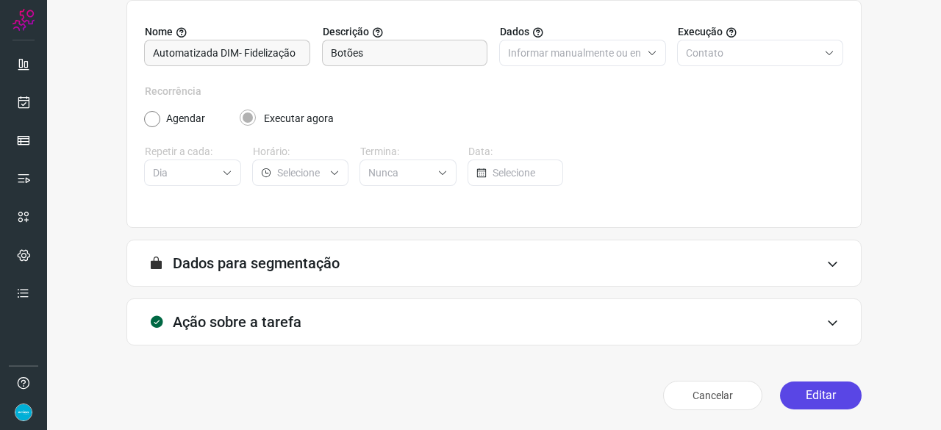
click at [798, 405] on button "Editar" at bounding box center [821, 395] width 82 height 28
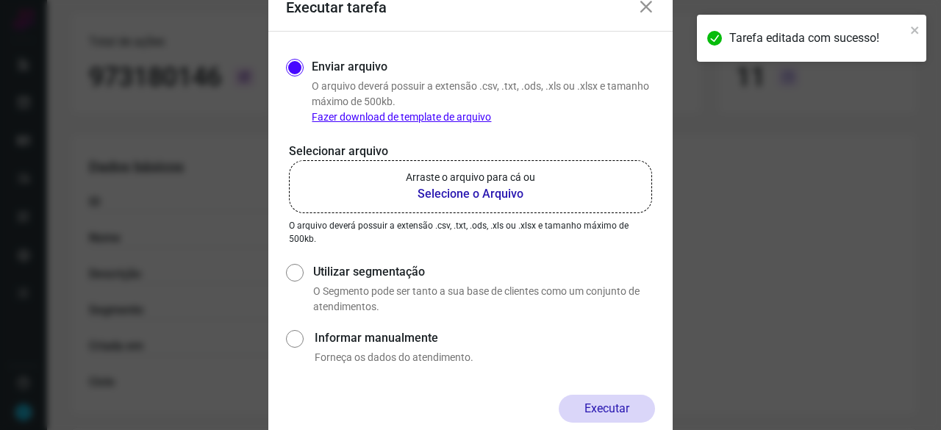
click at [446, 195] on b "Selecione o Arquivo" at bounding box center [470, 194] width 129 height 18
click at [0, 0] on input "Arraste o arquivo para cá ou Selecione o Arquivo" at bounding box center [0, 0] width 0 height 0
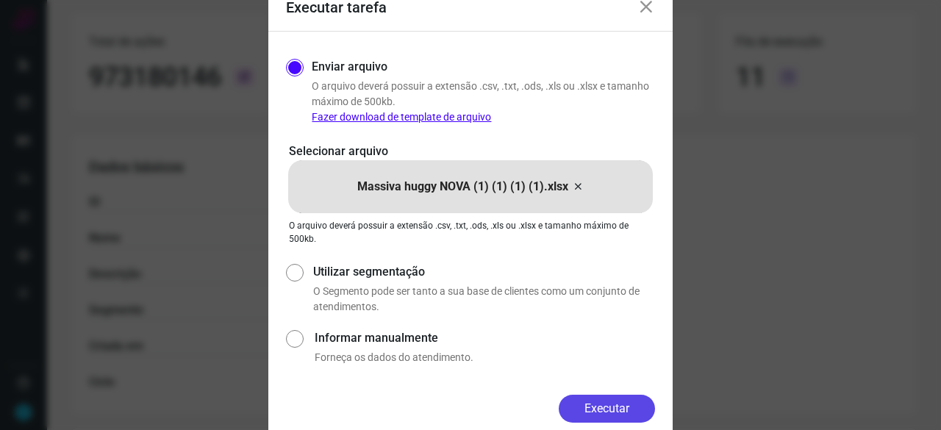
click at [602, 404] on button "Executar" at bounding box center [607, 409] width 96 height 28
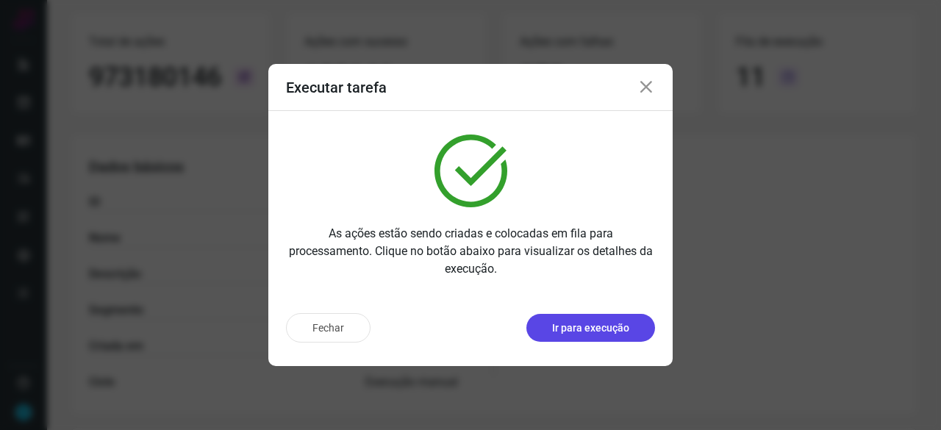
click at [565, 332] on p "Ir para execução" at bounding box center [590, 327] width 77 height 15
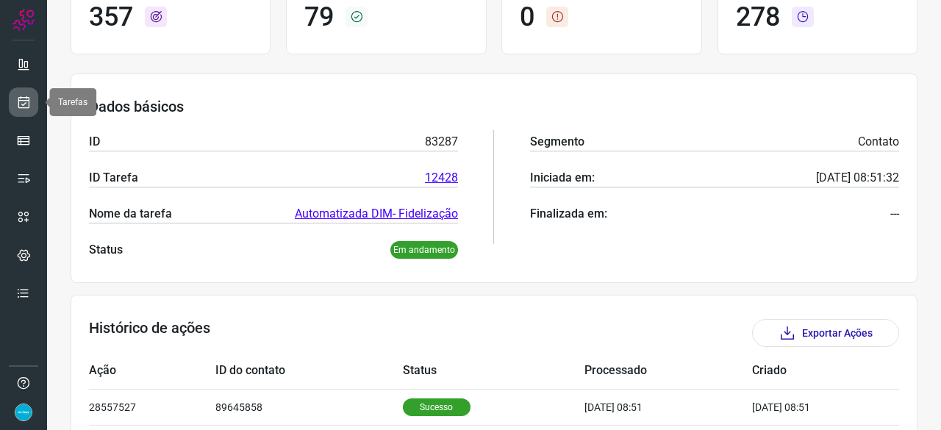
click at [24, 101] on icon at bounding box center [23, 102] width 15 height 15
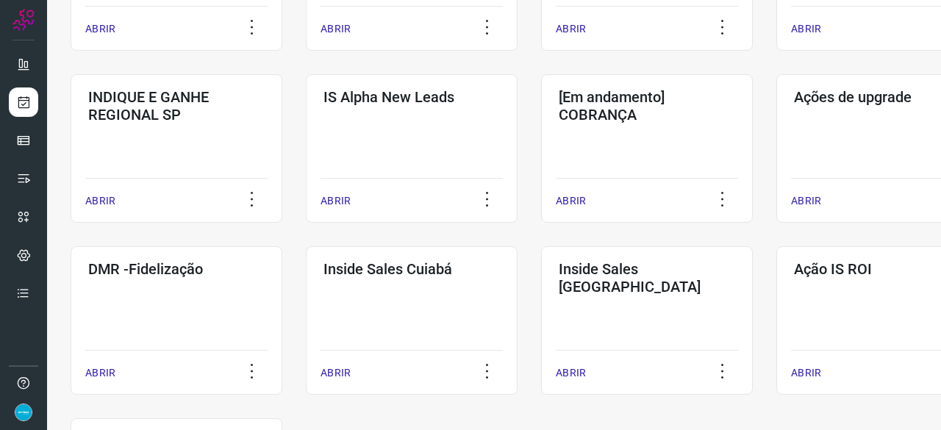
scroll to position [632, 0]
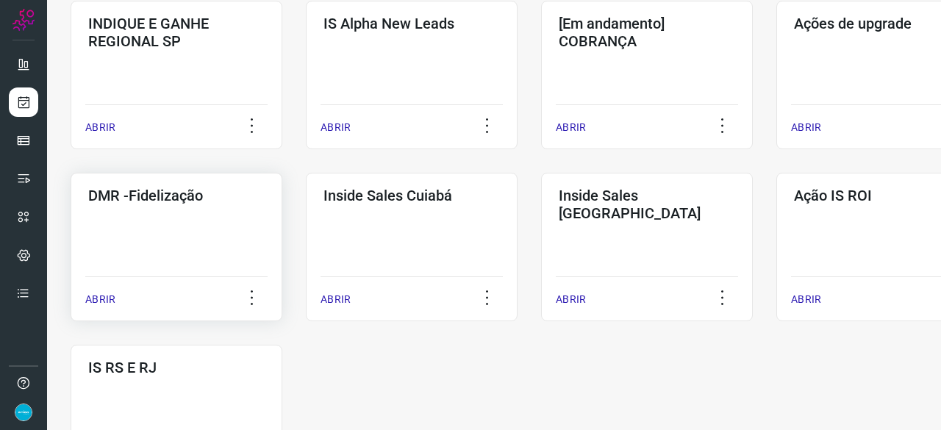
click at [105, 298] on p "ABRIR" at bounding box center [100, 299] width 30 height 15
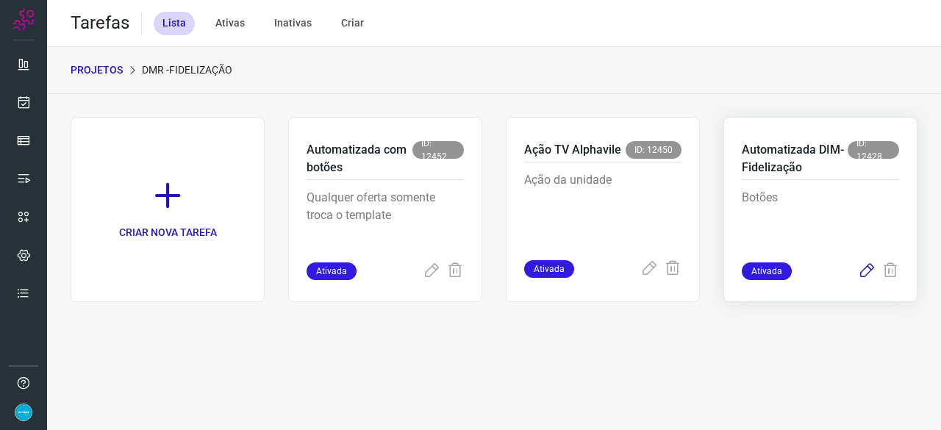
click at [864, 271] on icon at bounding box center [867, 271] width 18 height 18
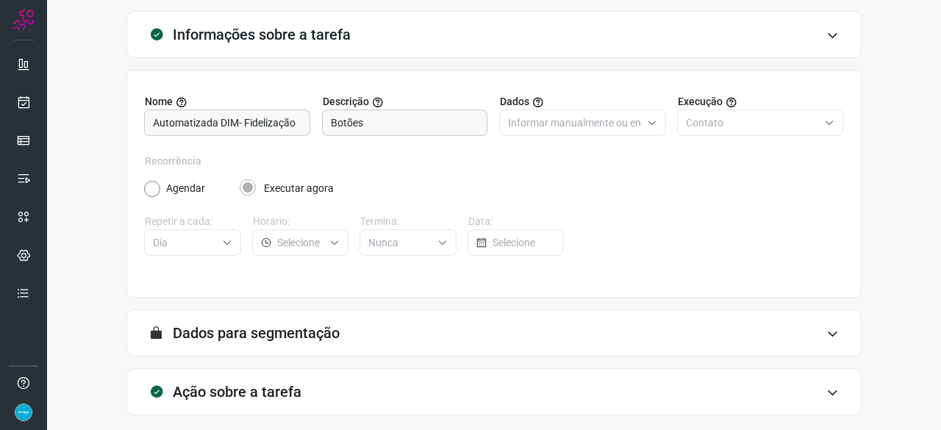
scroll to position [143, 0]
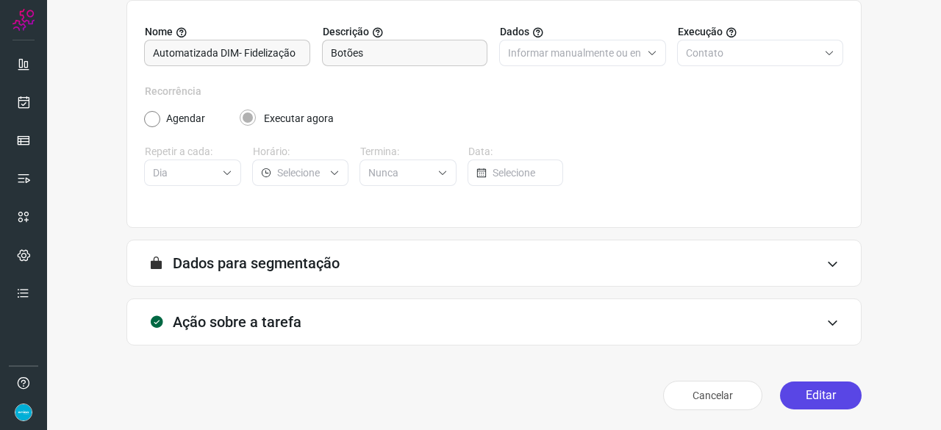
click at [825, 392] on button "Editar" at bounding box center [821, 395] width 82 height 28
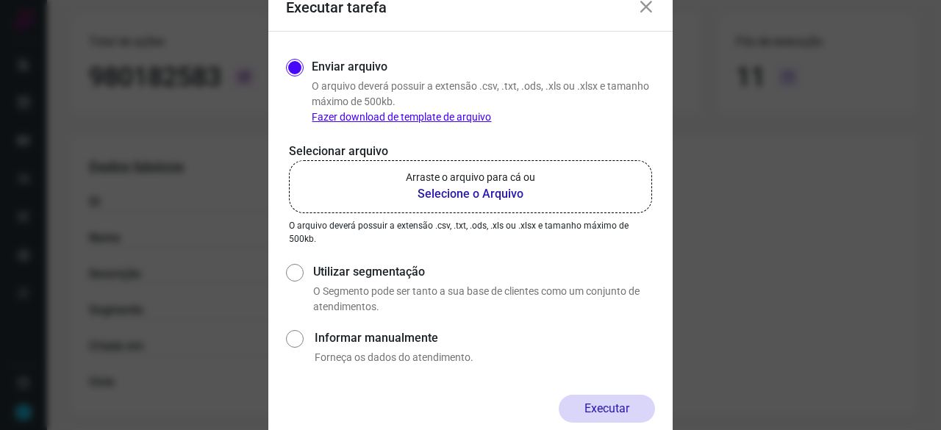
click at [456, 192] on b "Selecione o Arquivo" at bounding box center [470, 194] width 129 height 18
click at [0, 0] on input "Arraste o arquivo para cá ou Selecione o Arquivo" at bounding box center [0, 0] width 0 height 0
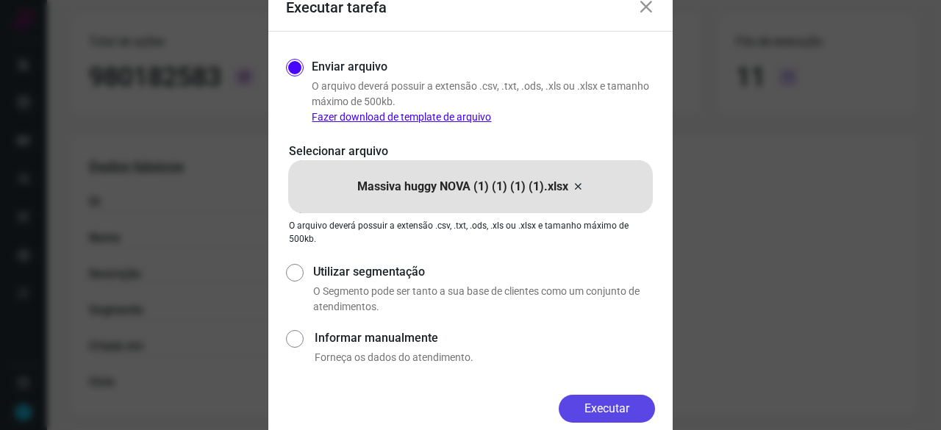
click at [608, 411] on button "Executar" at bounding box center [607, 409] width 96 height 28
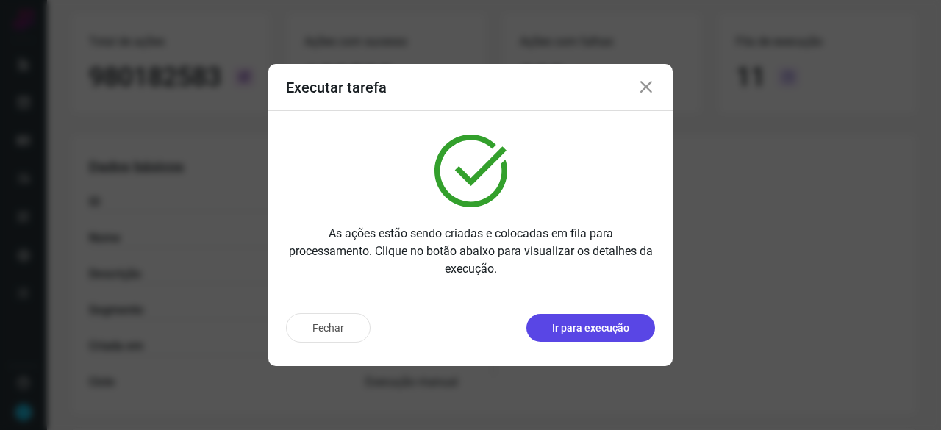
click at [604, 337] on button "Ir para execução" at bounding box center [590, 328] width 129 height 28
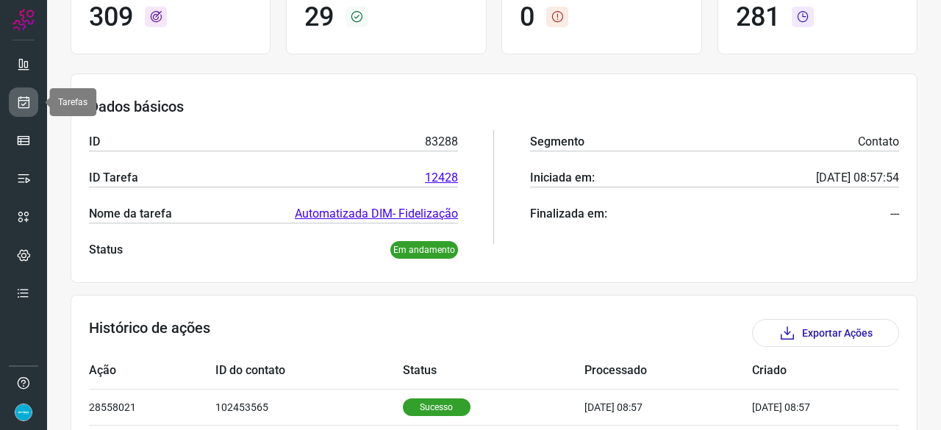
click at [26, 106] on icon at bounding box center [23, 102] width 15 height 15
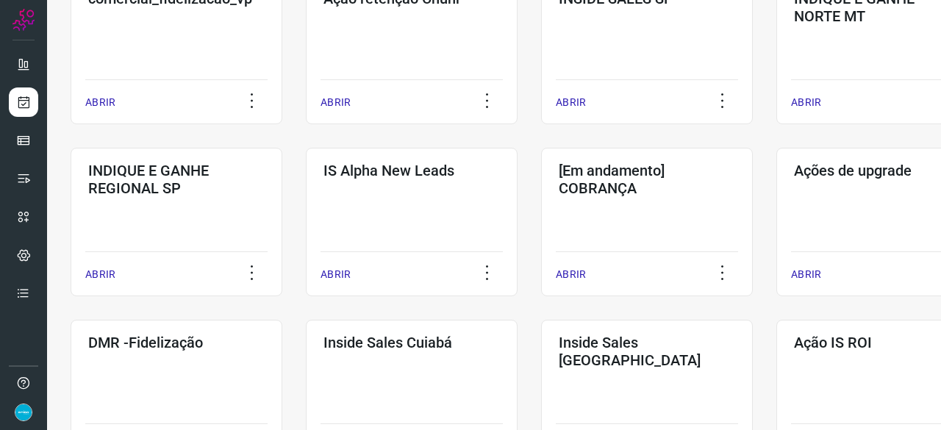
scroll to position [559, 0]
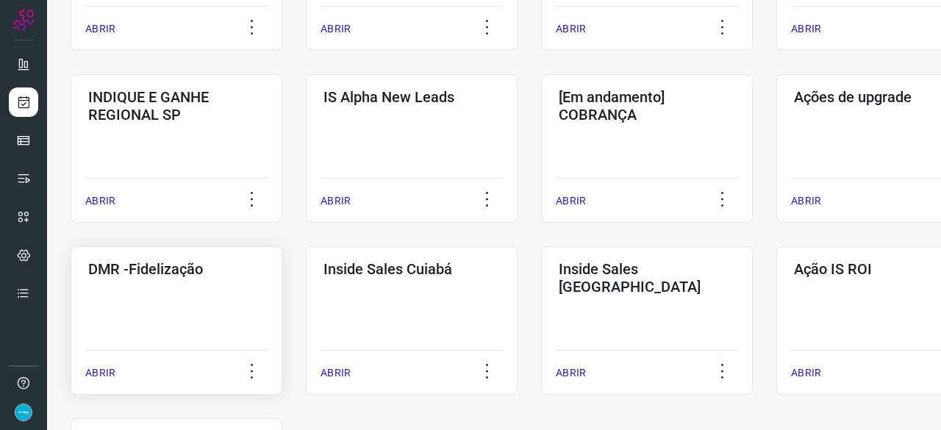
click at [104, 368] on p "ABRIR" at bounding box center [100, 372] width 30 height 15
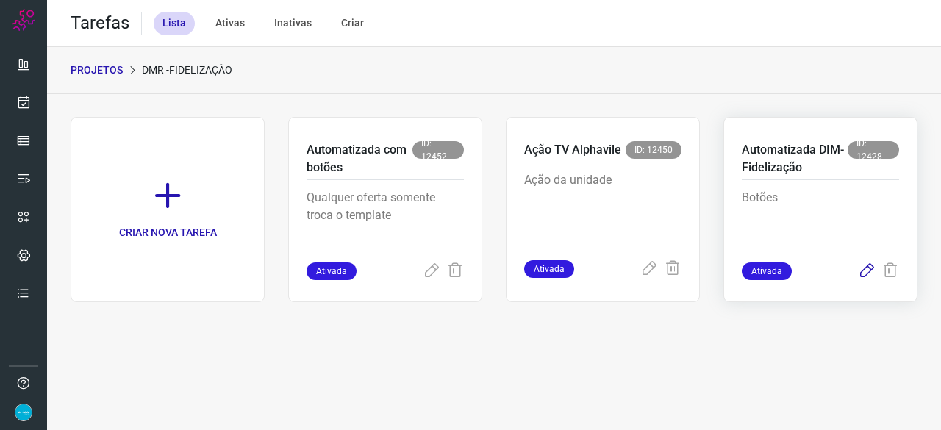
click at [862, 271] on icon at bounding box center [867, 271] width 18 height 18
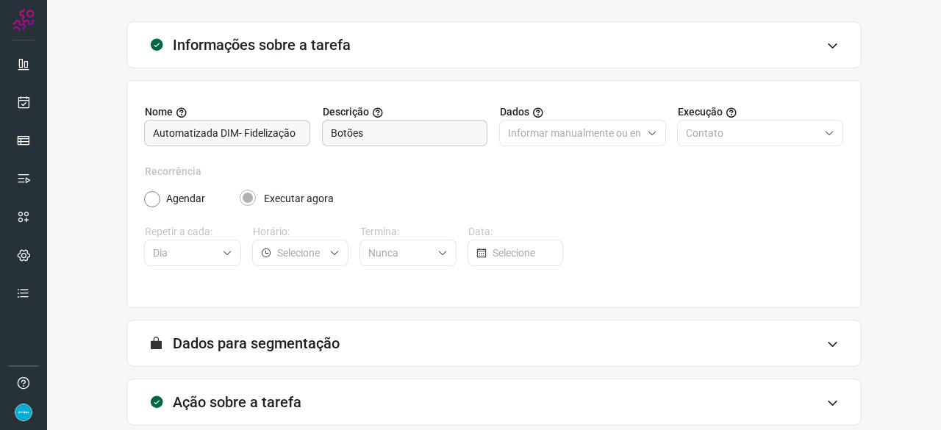
scroll to position [143, 0]
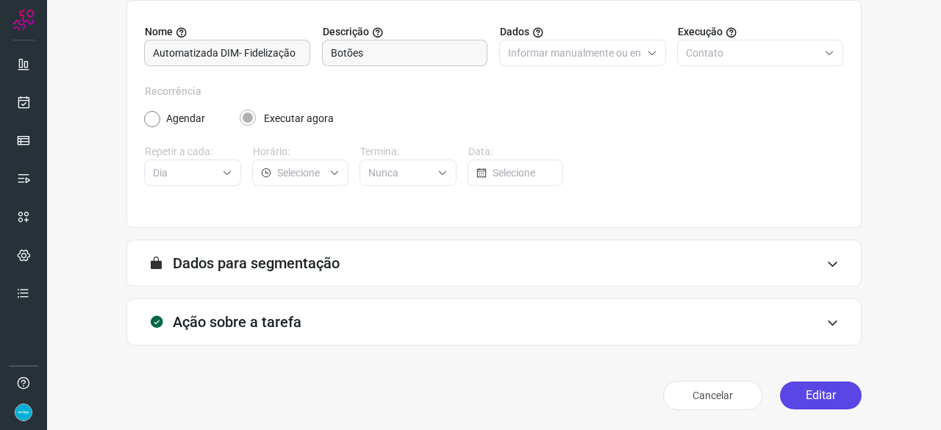
click at [812, 396] on button "Editar" at bounding box center [821, 395] width 82 height 28
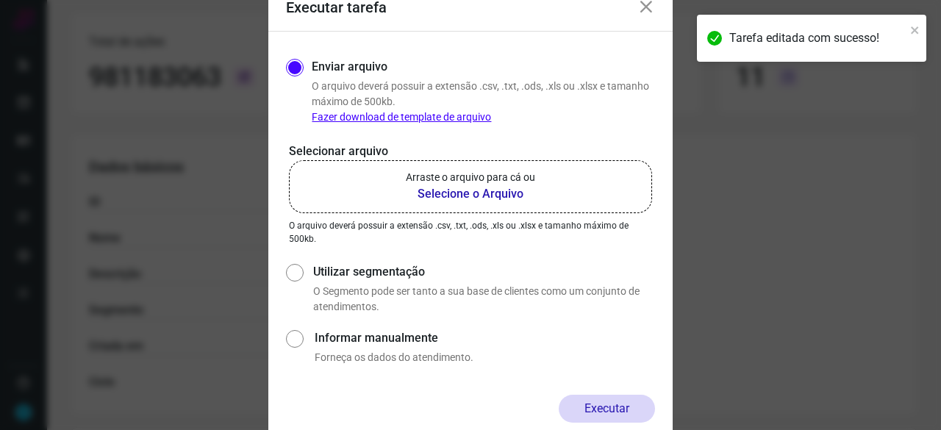
click at [437, 190] on b "Selecione o Arquivo" at bounding box center [470, 194] width 129 height 18
click at [0, 0] on input "Arraste o arquivo para cá ou Selecione o Arquivo" at bounding box center [0, 0] width 0 height 0
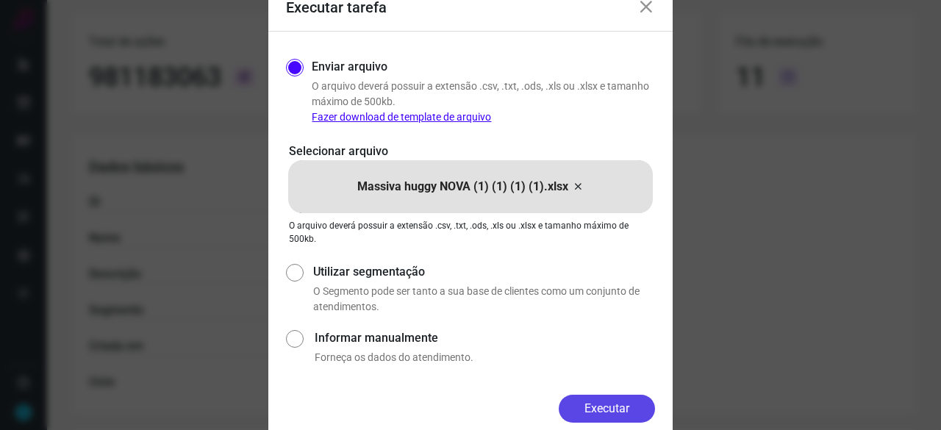
click at [595, 407] on button "Executar" at bounding box center [607, 409] width 96 height 28
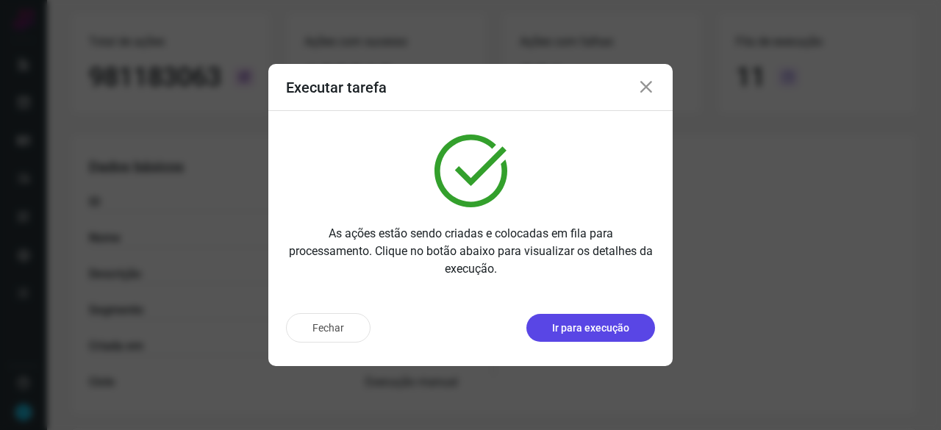
click at [591, 330] on p "Ir para execução" at bounding box center [590, 327] width 77 height 15
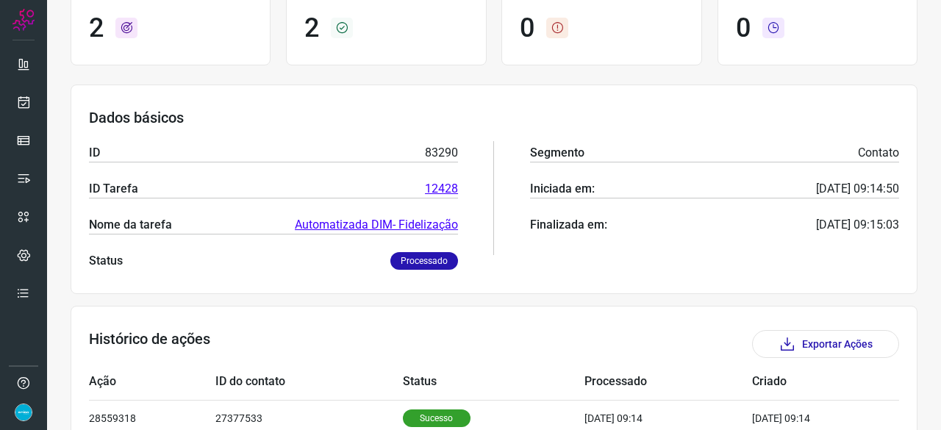
scroll to position [99, 0]
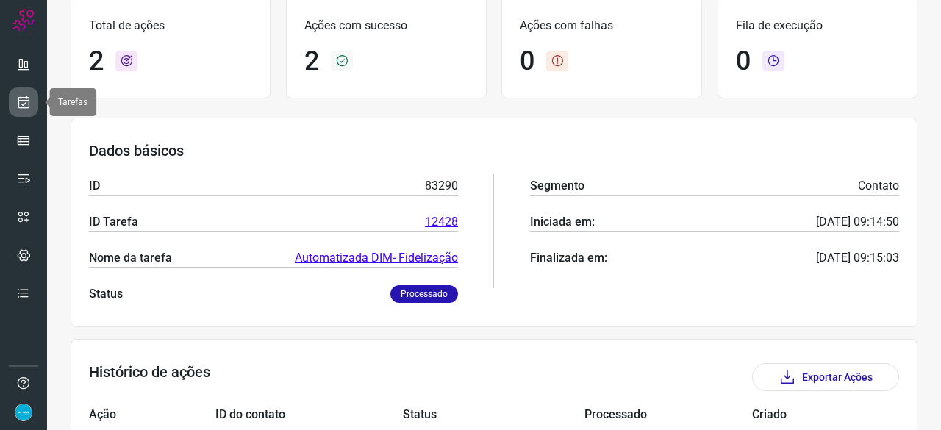
click at [24, 101] on icon at bounding box center [23, 102] width 15 height 15
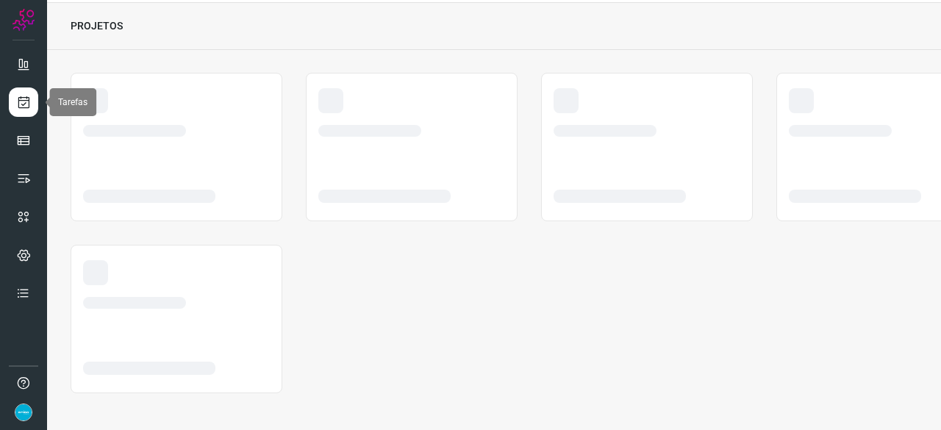
scroll to position [44, 0]
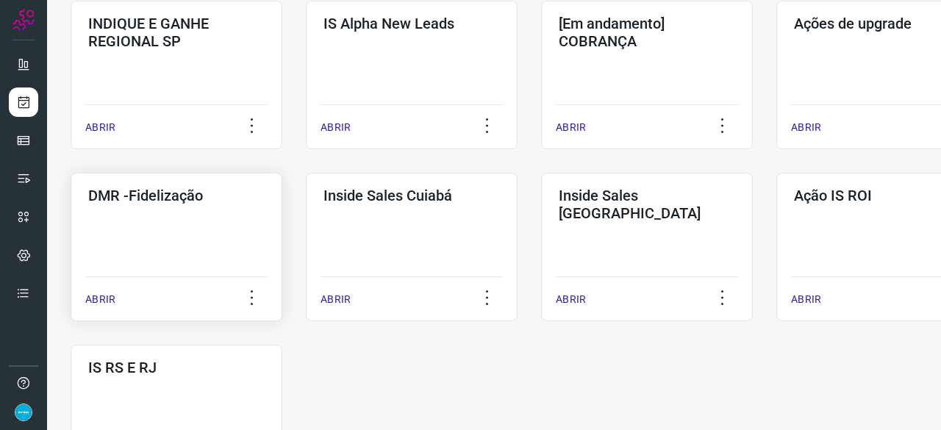
click at [90, 304] on p "ABRIR" at bounding box center [100, 299] width 30 height 15
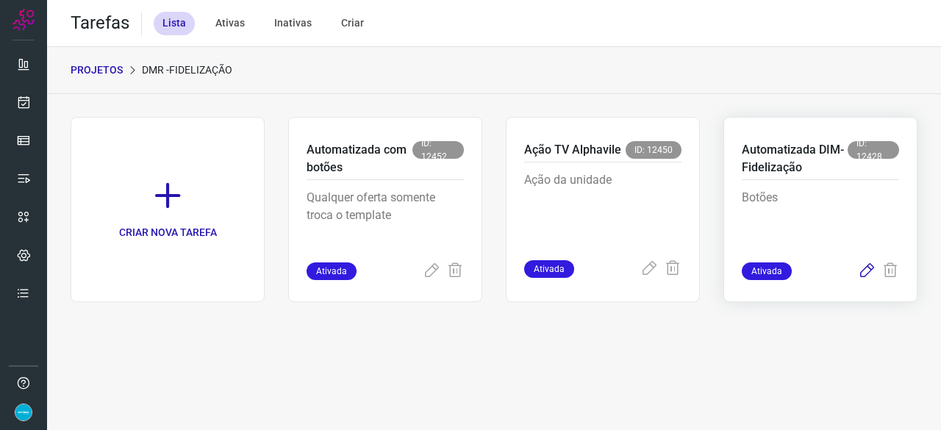
click at [866, 268] on icon at bounding box center [867, 271] width 18 height 18
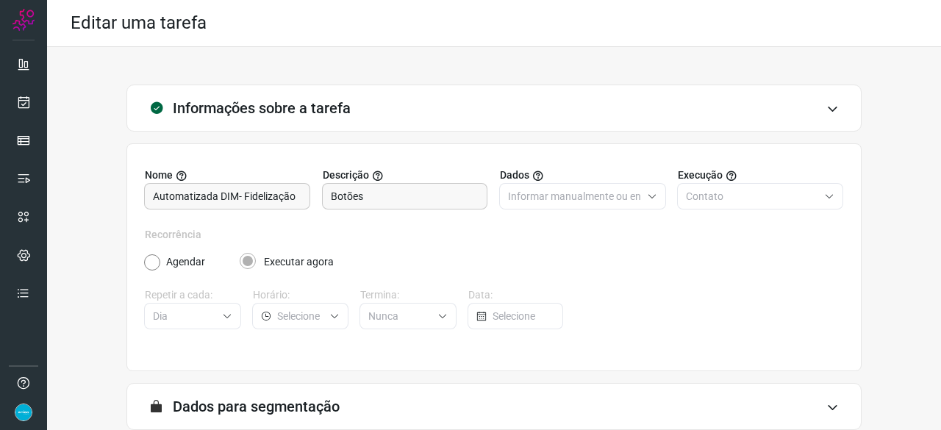
scroll to position [143, 0]
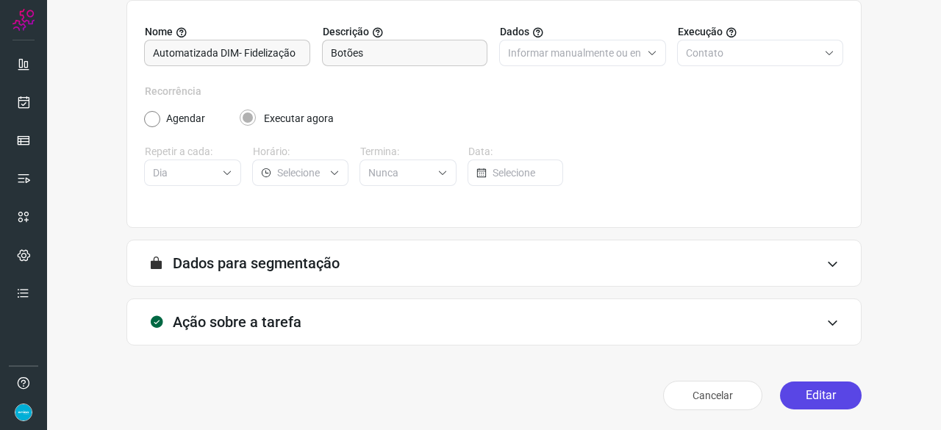
click at [814, 393] on button "Editar" at bounding box center [821, 395] width 82 height 28
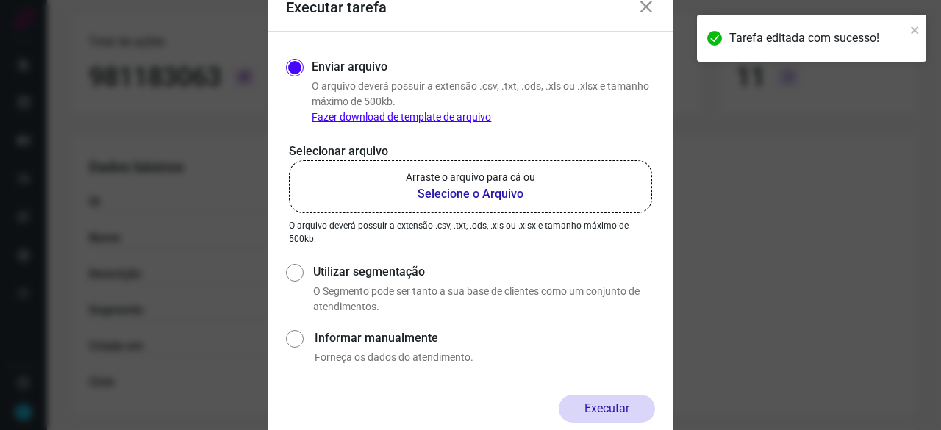
click at [470, 196] on b "Selecione o Arquivo" at bounding box center [470, 194] width 129 height 18
click at [0, 0] on input "Arraste o arquivo para cá ou Selecione o Arquivo" at bounding box center [0, 0] width 0 height 0
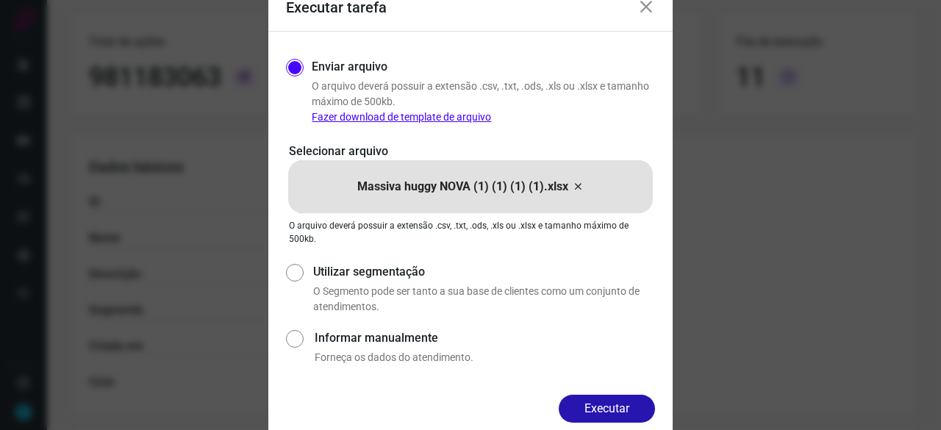
click at [609, 413] on button "Executar" at bounding box center [607, 409] width 96 height 28
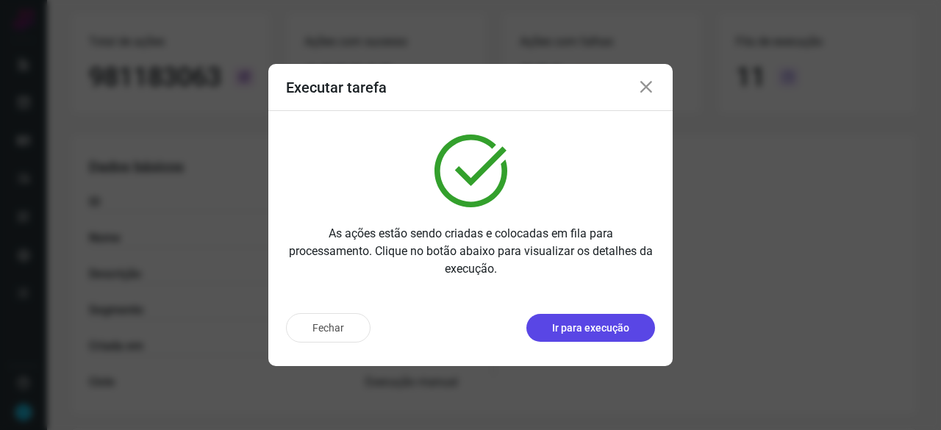
click at [623, 329] on p "Ir para execução" at bounding box center [590, 327] width 77 height 15
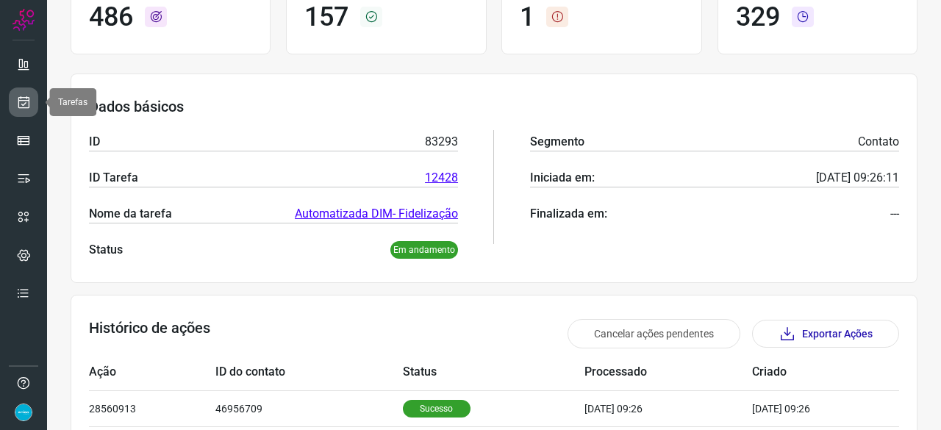
click at [25, 98] on icon at bounding box center [23, 102] width 15 height 15
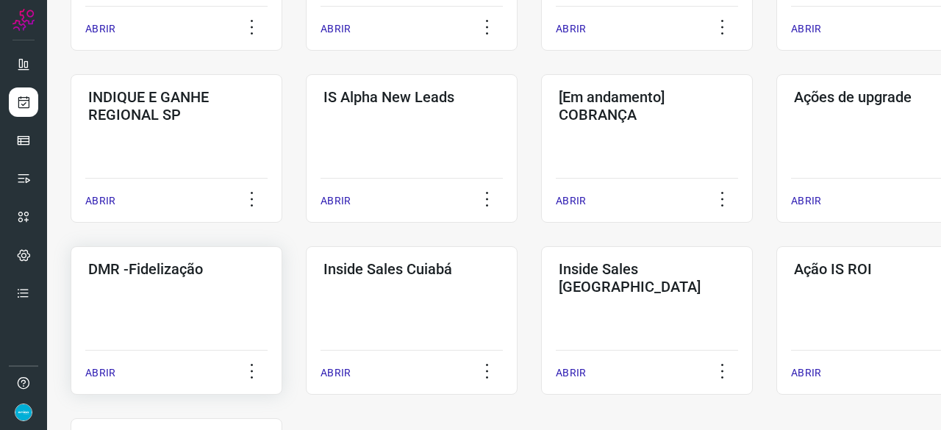
click at [110, 374] on p "ABRIR" at bounding box center [100, 372] width 30 height 15
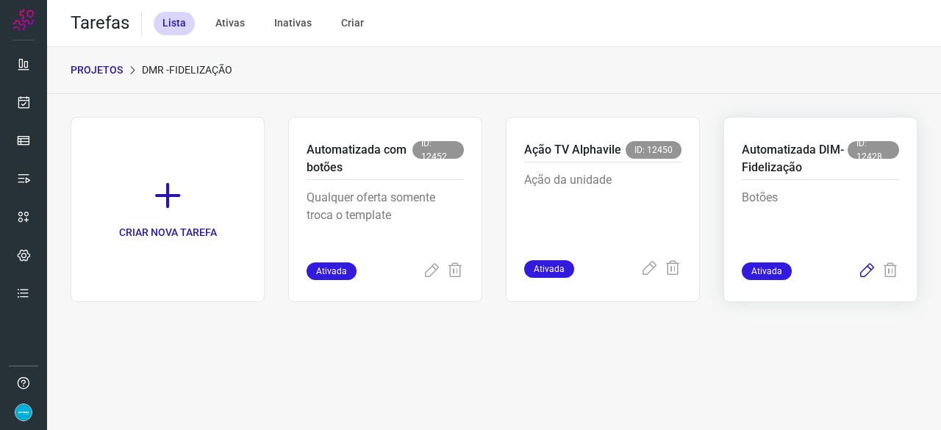
click at [863, 274] on icon at bounding box center [867, 271] width 18 height 18
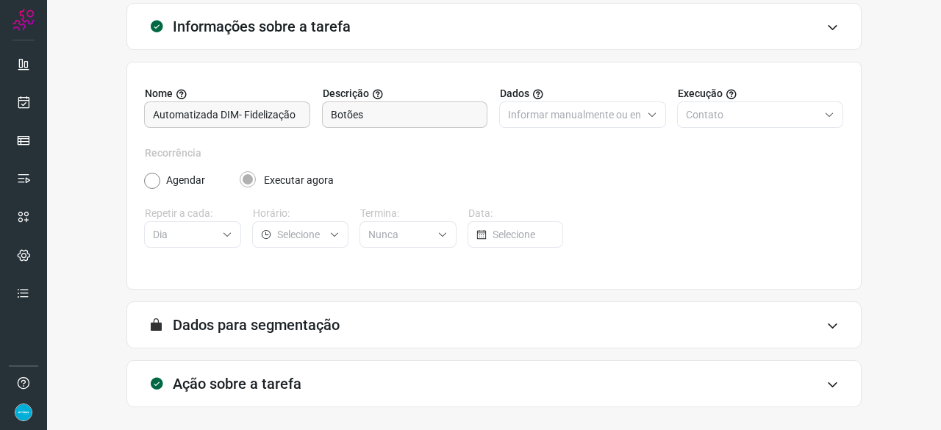
scroll to position [143, 0]
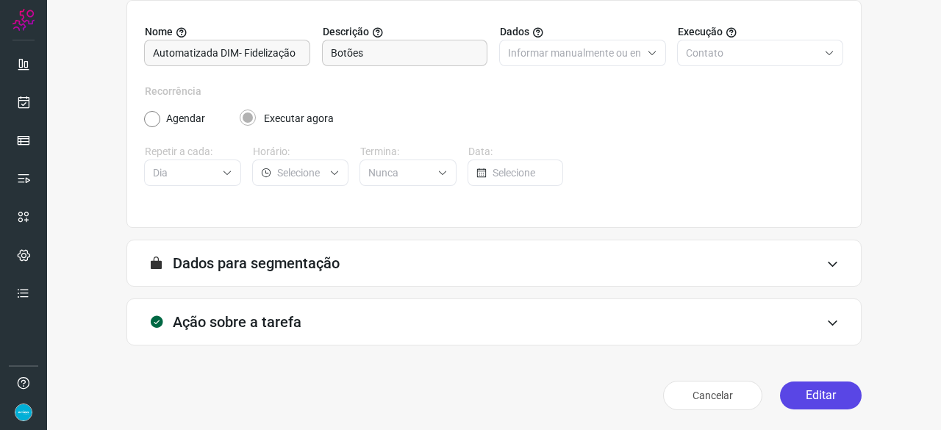
click at [804, 398] on button "Editar" at bounding box center [821, 395] width 82 height 28
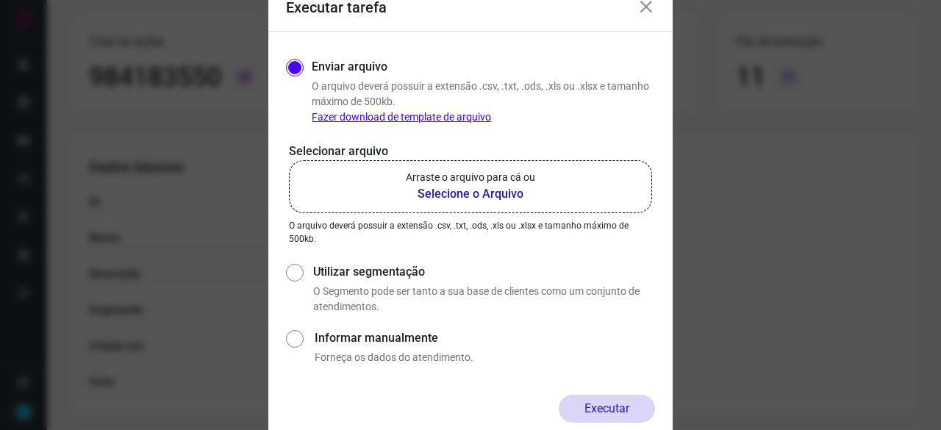
click at [449, 193] on b "Selecione o Arquivo" at bounding box center [470, 194] width 129 height 18
click at [0, 0] on input "Arraste o arquivo para cá ou Selecione o Arquivo" at bounding box center [0, 0] width 0 height 0
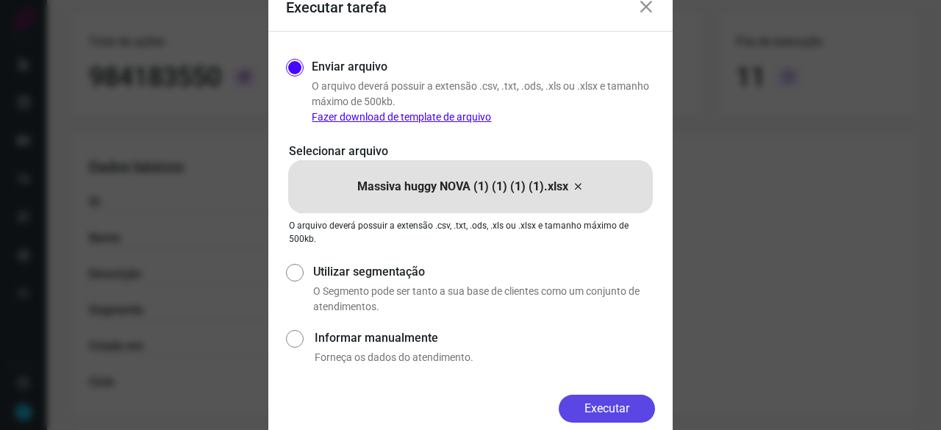
click at [616, 413] on button "Executar" at bounding box center [607, 409] width 96 height 28
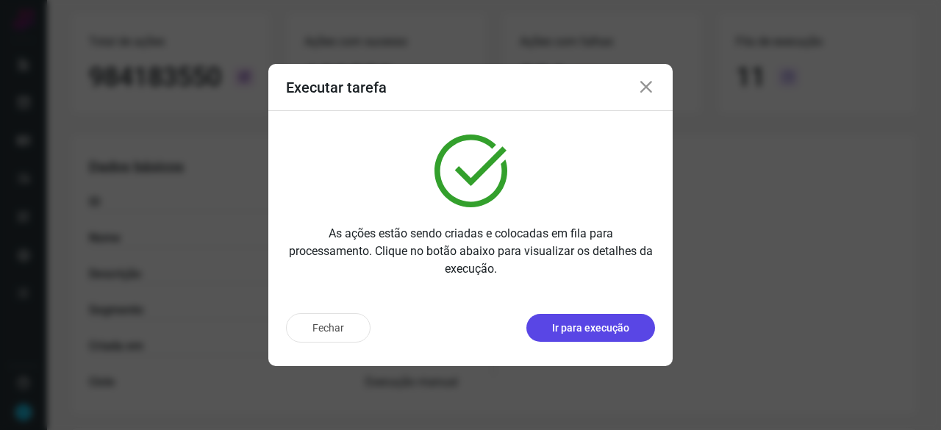
click at [598, 332] on p "Ir para execução" at bounding box center [590, 327] width 77 height 15
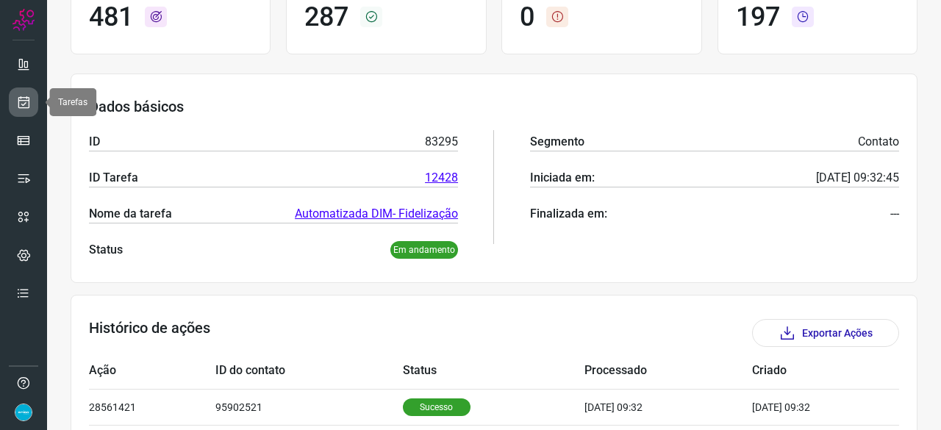
click at [24, 98] on icon at bounding box center [23, 102] width 15 height 15
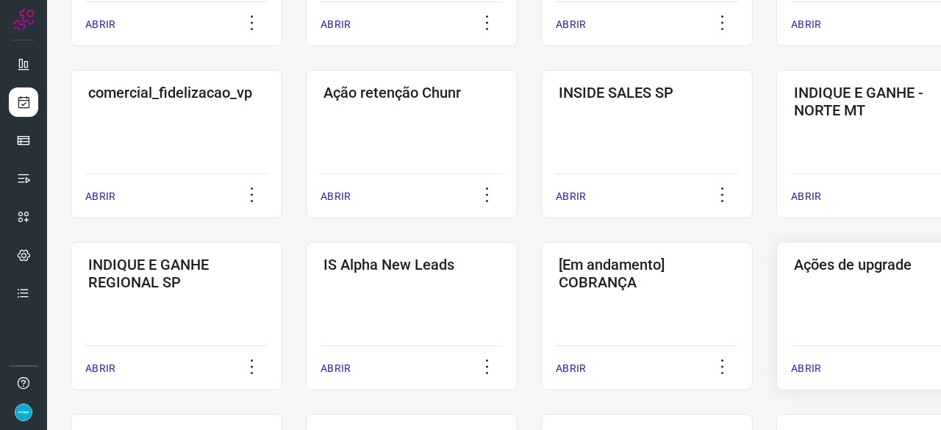
scroll to position [485, 0]
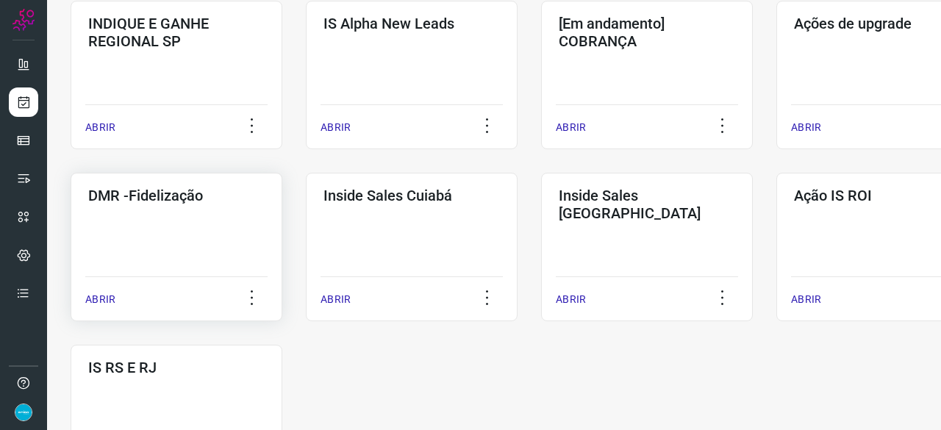
click at [100, 299] on p "ABRIR" at bounding box center [100, 299] width 30 height 15
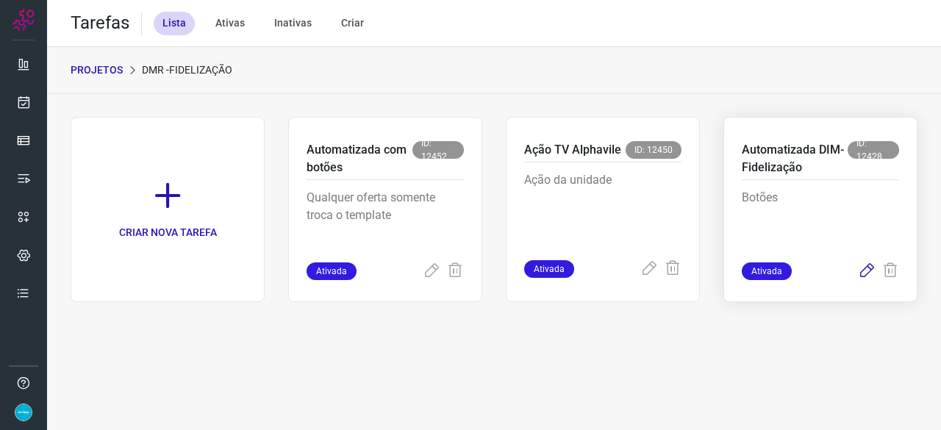
click at [864, 268] on icon at bounding box center [867, 271] width 18 height 18
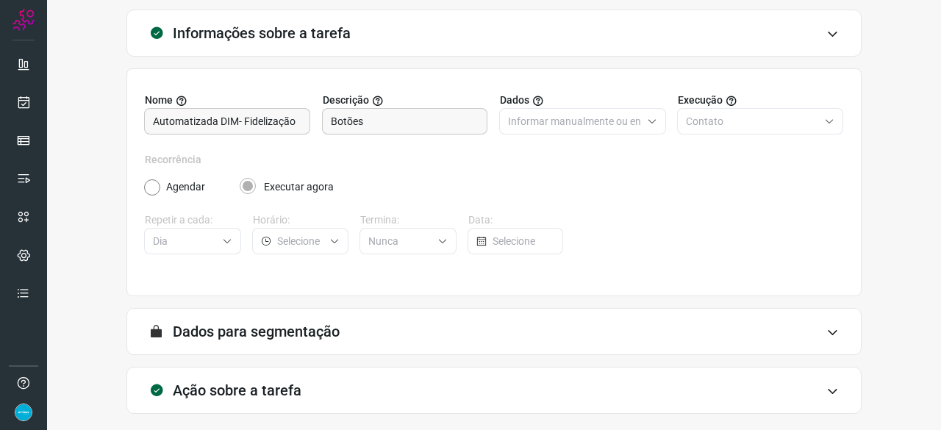
scroll to position [143, 0]
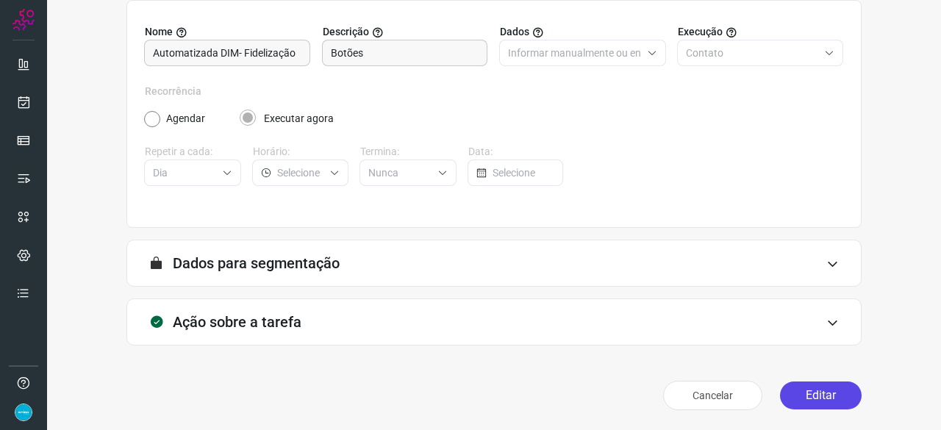
click at [823, 404] on button "Editar" at bounding box center [821, 395] width 82 height 28
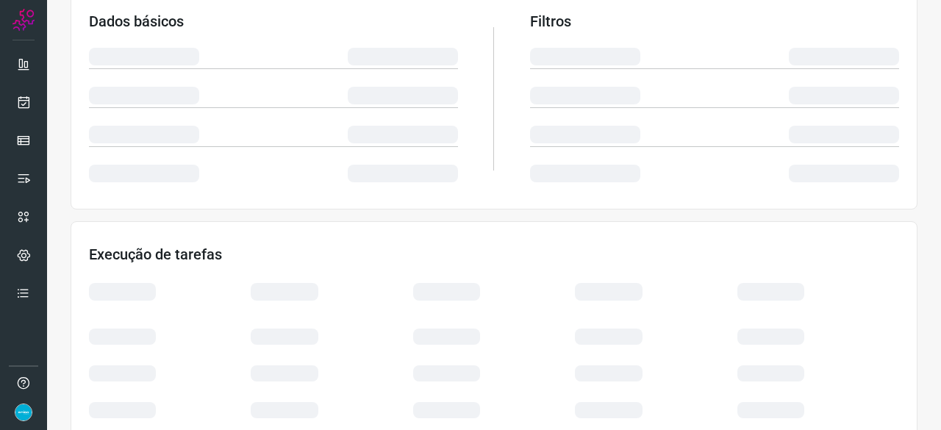
scroll to position [290, 0]
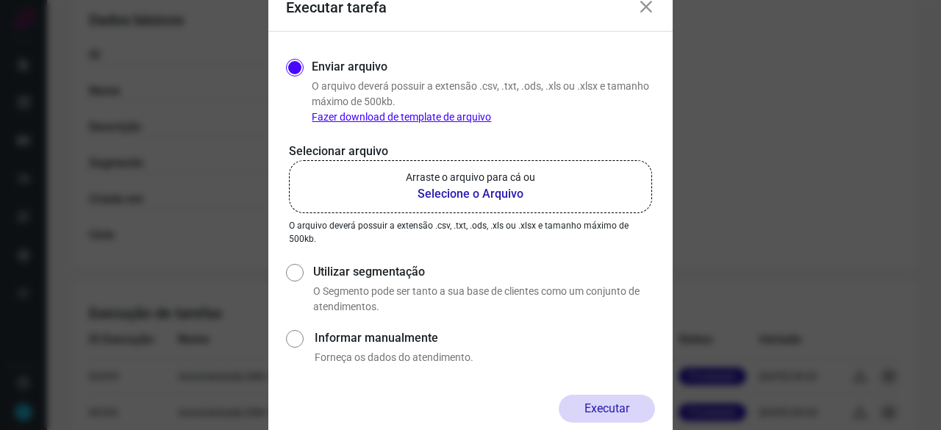
click at [443, 198] on b "Selecione o Arquivo" at bounding box center [470, 194] width 129 height 18
click at [0, 0] on input "Arraste o arquivo para cá ou Selecione o Arquivo" at bounding box center [0, 0] width 0 height 0
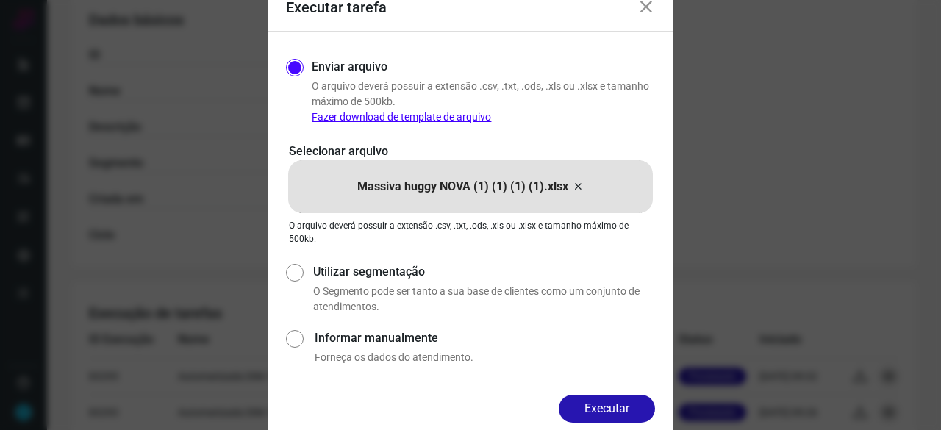
drag, startPoint x: 635, startPoint y: 404, endPoint x: 647, endPoint y: 407, distance: 12.3
click at [635, 404] on button "Executar" at bounding box center [607, 409] width 96 height 28
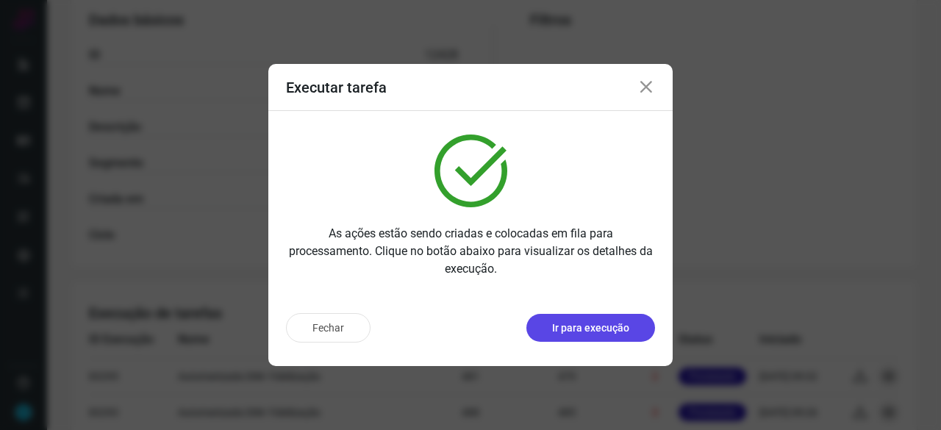
click at [595, 327] on p "Ir para execução" at bounding box center [590, 327] width 77 height 15
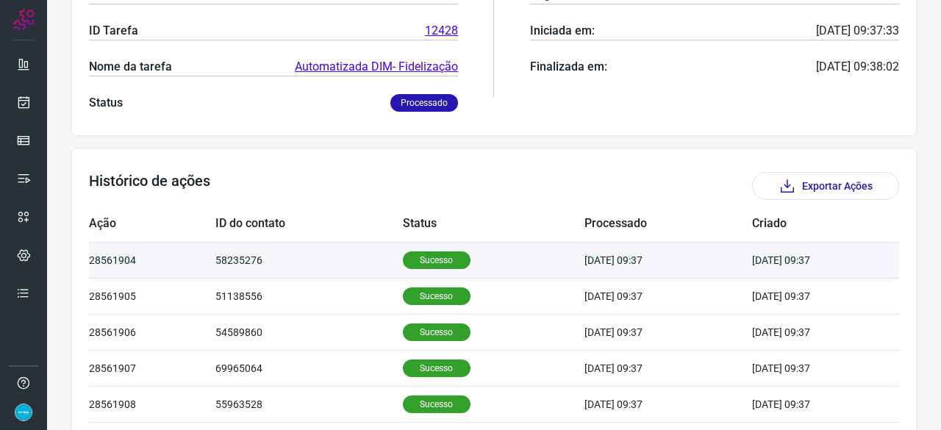
scroll to position [70, 0]
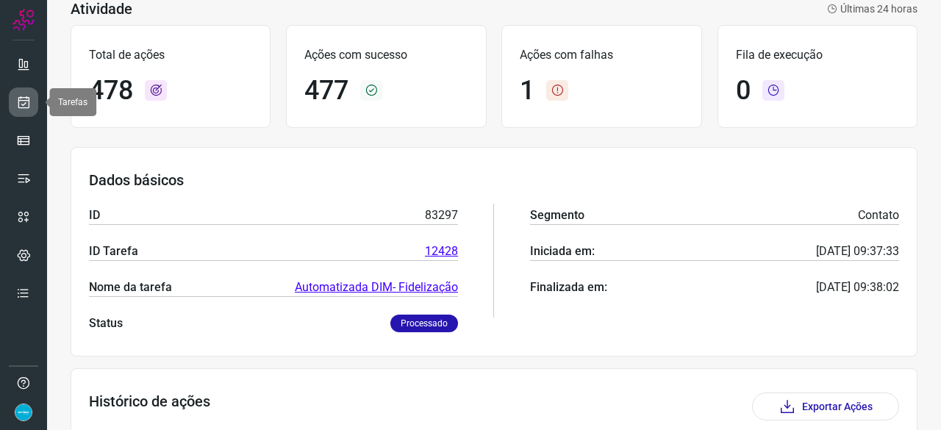
click at [27, 103] on icon at bounding box center [23, 102] width 15 height 15
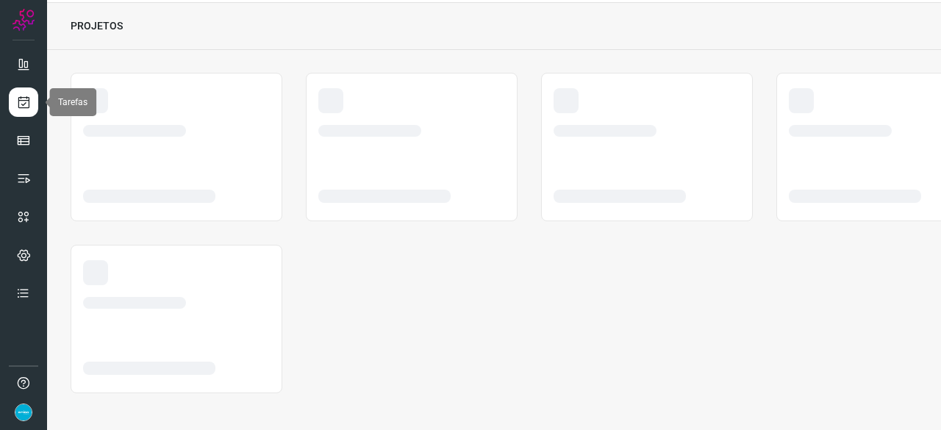
scroll to position [44, 0]
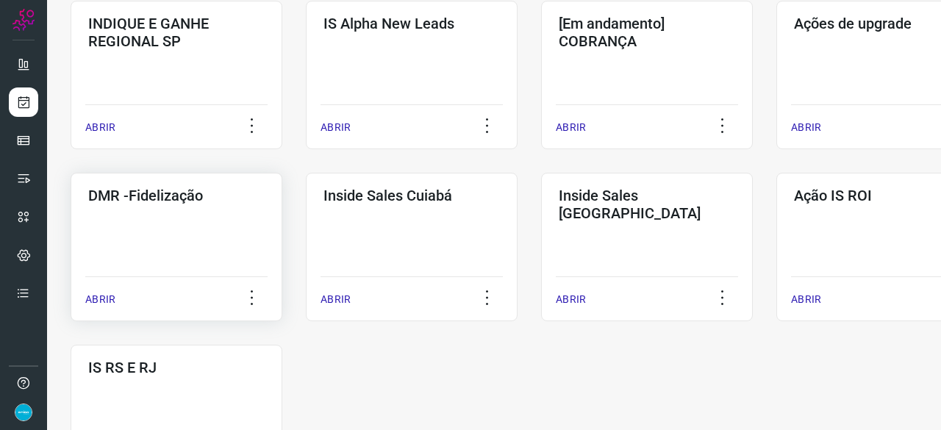
click at [113, 299] on p "ABRIR" at bounding box center [100, 299] width 30 height 15
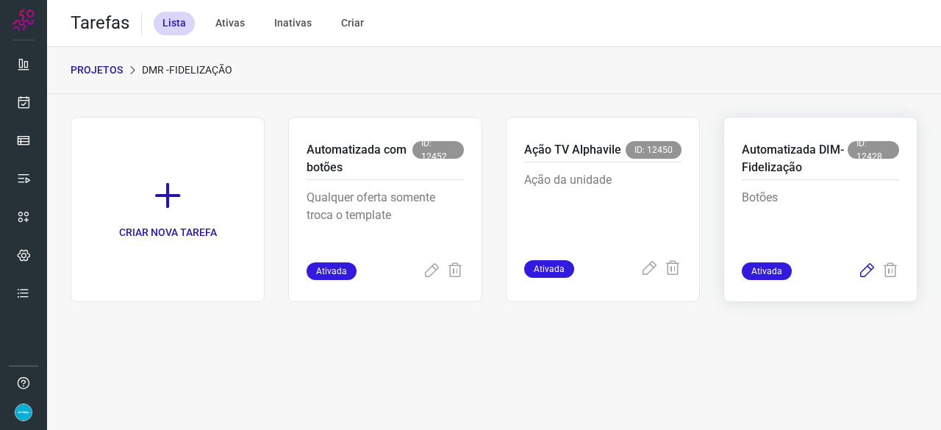
click at [866, 268] on icon at bounding box center [867, 271] width 18 height 18
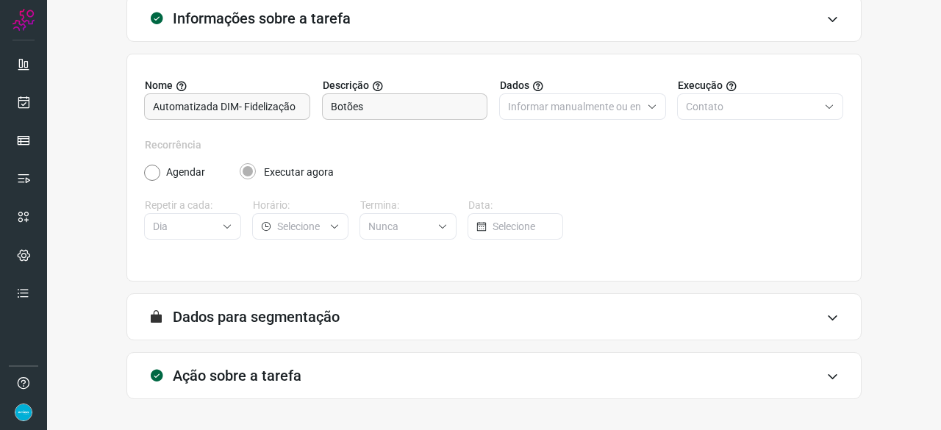
scroll to position [143, 0]
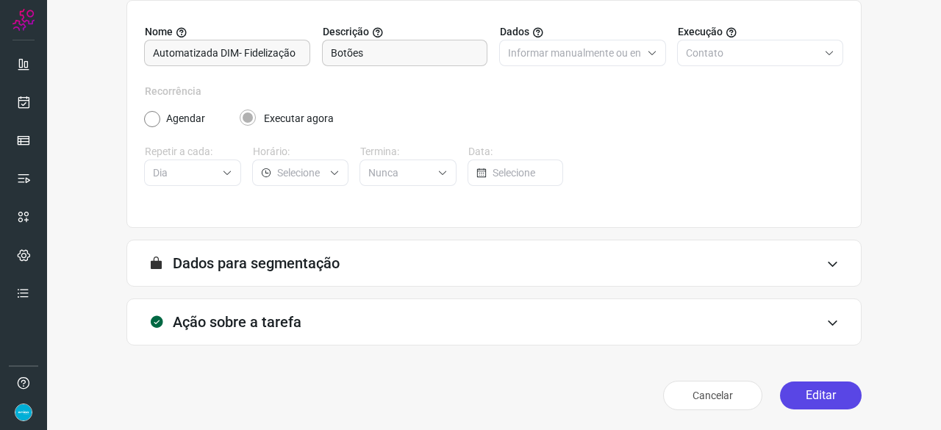
click at [795, 396] on button "Editar" at bounding box center [821, 395] width 82 height 28
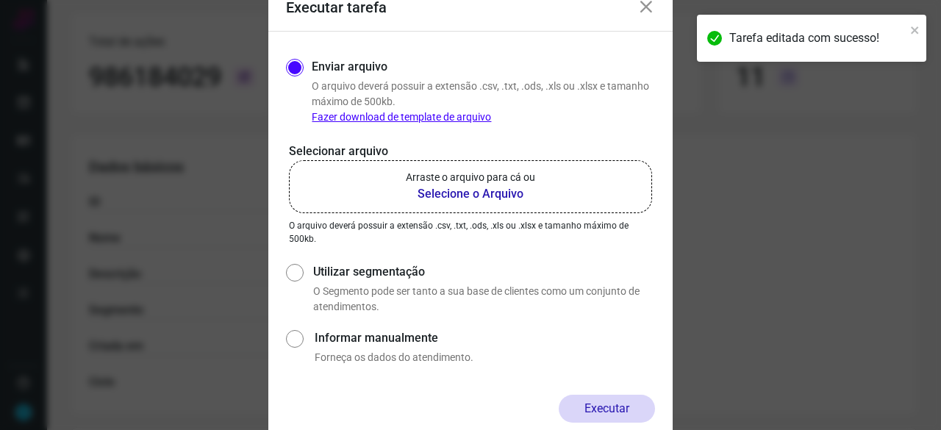
click at [437, 189] on b "Selecione o Arquivo" at bounding box center [470, 194] width 129 height 18
click at [0, 0] on input "Arraste o arquivo para cá ou Selecione o Arquivo" at bounding box center [0, 0] width 0 height 0
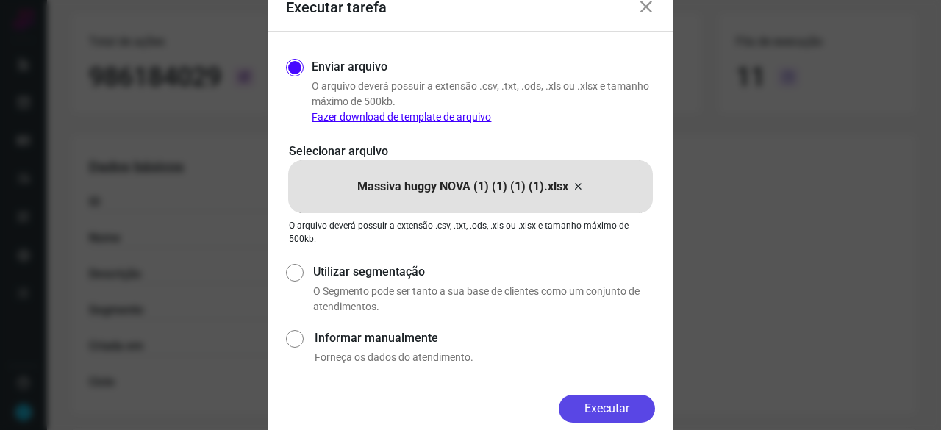
click at [608, 409] on button "Executar" at bounding box center [607, 409] width 96 height 28
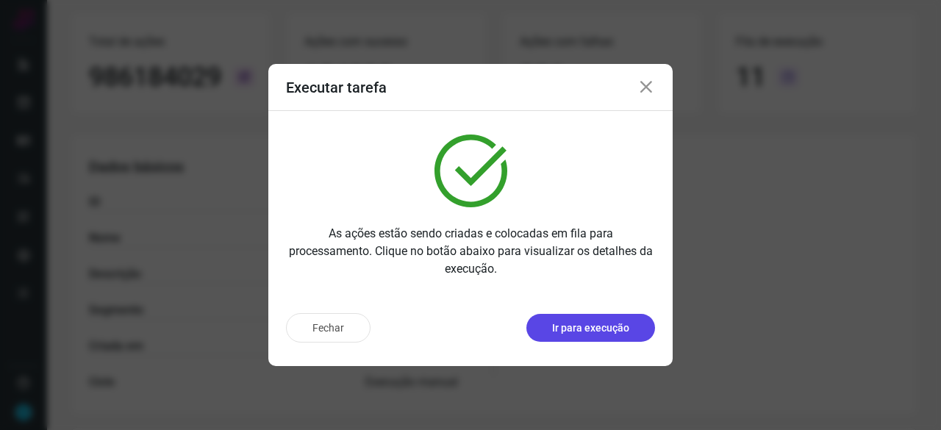
click at [601, 333] on p "Ir para execução" at bounding box center [590, 327] width 77 height 15
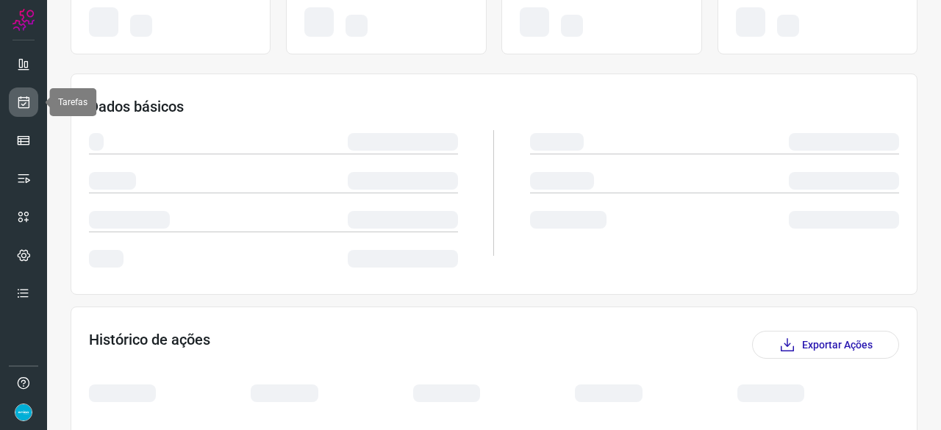
click at [26, 99] on icon at bounding box center [23, 102] width 15 height 15
